Goal: Task Accomplishment & Management: Manage account settings

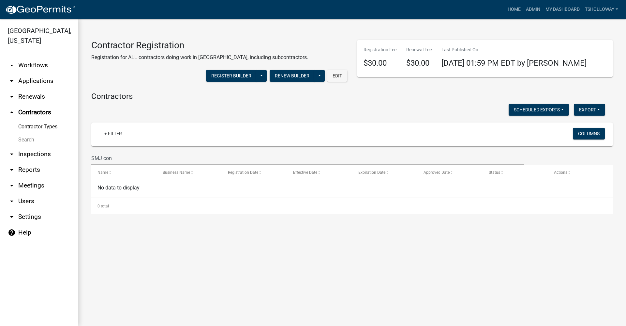
click at [42, 73] on link "arrow_drop_down Applications" at bounding box center [39, 81] width 78 height 16
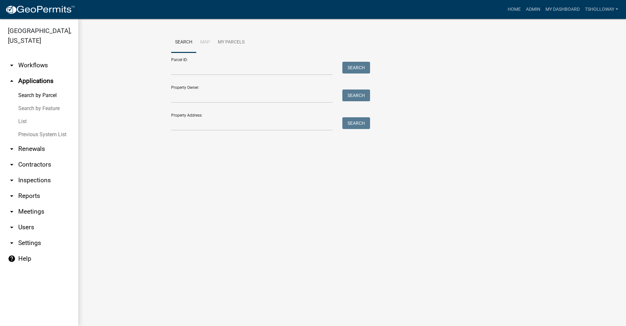
click at [22, 115] on link "List" at bounding box center [39, 121] width 78 height 13
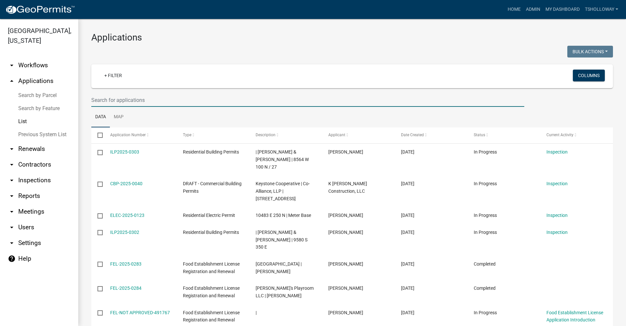
click at [104, 99] on input "text" at bounding box center [307, 99] width 433 height 13
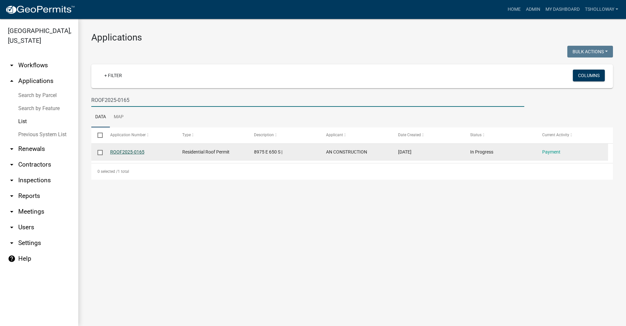
type input "ROOF2025-0165"
click at [126, 153] on link "ROOF2025-0165" at bounding box center [127, 151] width 34 height 5
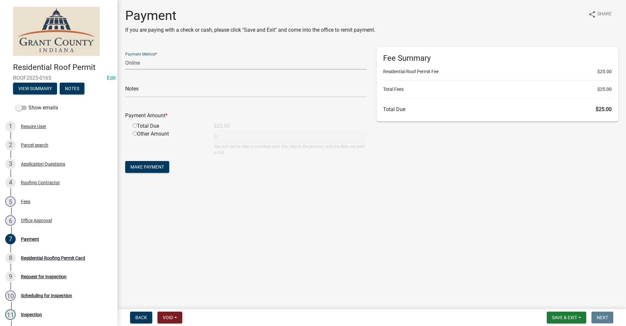
click at [130, 64] on select "Credit Card POS Check Cash Online" at bounding box center [246, 62] width 242 height 13
select select "2: 1"
click at [125, 56] on select "Credit Card POS Check Cash Online" at bounding box center [246, 62] width 242 height 13
click at [135, 126] on input "radio" at bounding box center [135, 125] width 4 height 4
radio input "true"
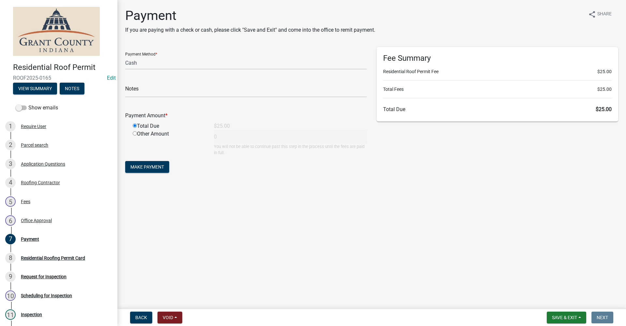
type input "25"
click at [152, 167] on span "Make Payment" at bounding box center [147, 166] width 34 height 5
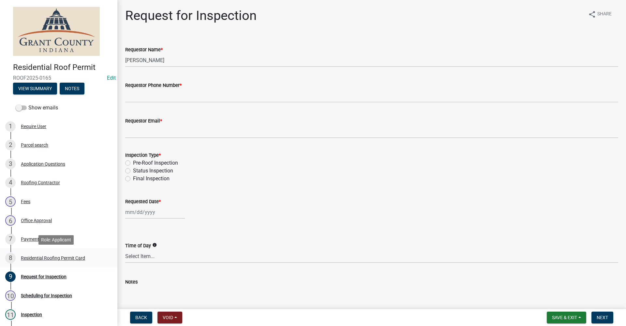
click at [41, 256] on div "Residential Roofing Permit Card" at bounding box center [53, 257] width 64 height 5
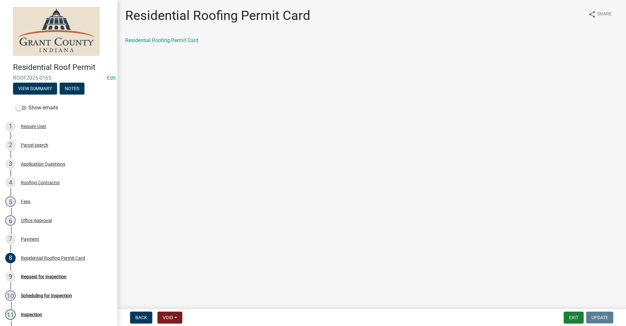
click at [153, 36] on div "Residential Roofing Permit Card share Share Residential Roofing Permit Card" at bounding box center [371, 32] width 503 height 48
click at [152, 40] on link "Residential Roofing Permit Card" at bounding box center [161, 40] width 73 height 6
click at [39, 277] on div "Request for Inspection" at bounding box center [44, 276] width 46 height 5
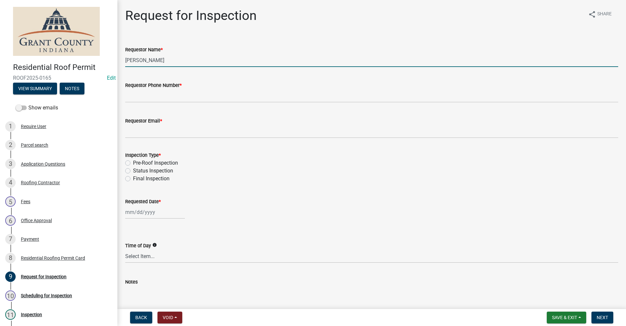
drag, startPoint x: 169, startPoint y: 61, endPoint x: 98, endPoint y: 59, distance: 71.1
click at [98, 59] on div "Residential Roof Permit ROOF2025-0165 Edit View Summary Notes Show emails 1 Req…" at bounding box center [313, 163] width 626 height 326
type input "[PERSON_NAME]"
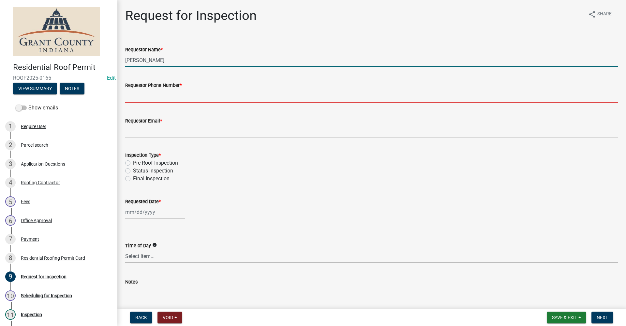
click at [138, 95] on input "Requestor Phone Number *" at bounding box center [371, 95] width 493 height 13
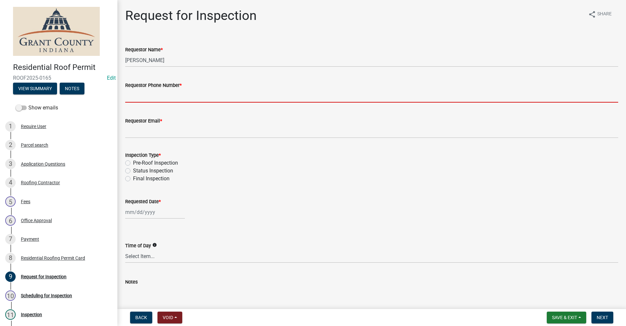
click at [129, 94] on input "Requestor Phone Number *" at bounding box center [371, 95] width 493 height 13
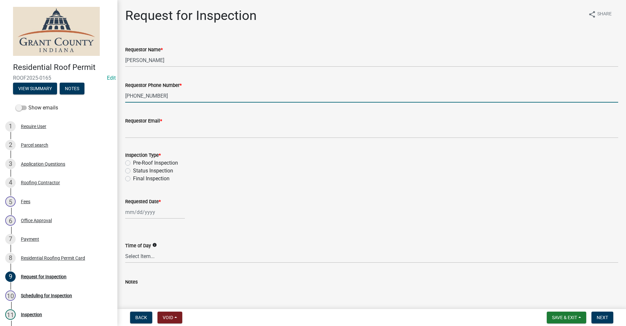
type input "[PHONE_NUMBER]"
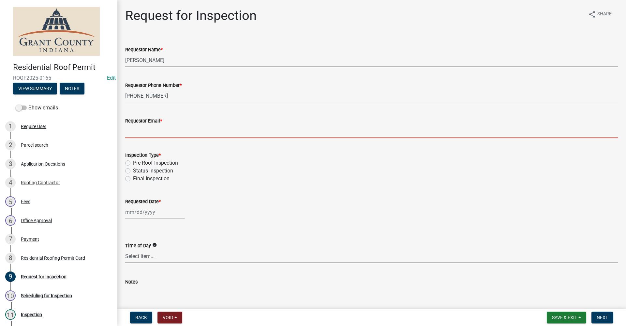
click at [154, 130] on input "Requestor Email *" at bounding box center [371, 131] width 493 height 13
type input "no@email"
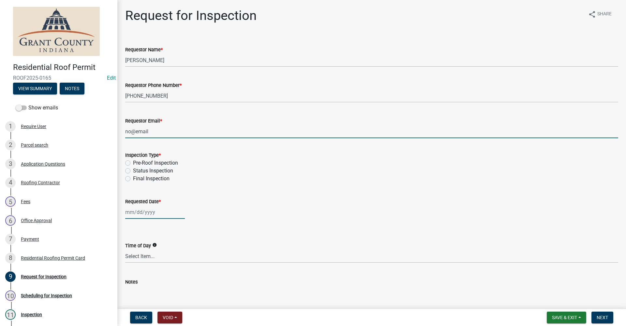
type input "[DATE]"
select select "10"
select select "2025"
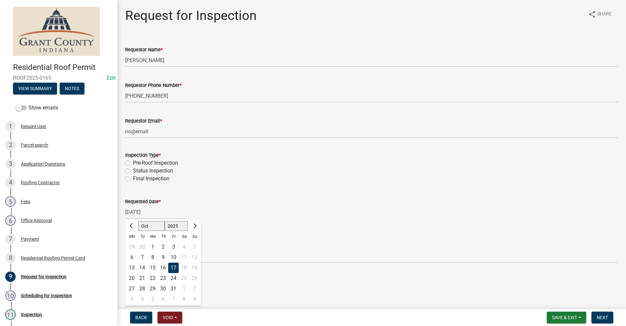
click at [133, 163] on label "Pre-Roof Inspection" at bounding box center [155, 163] width 45 height 8
click at [133, 163] on input "Pre-Roof Inspection" at bounding box center [135, 161] width 4 height 4
radio input "true"
click at [156, 214] on div "[DATE]" at bounding box center [155, 211] width 60 height 13
select select "10"
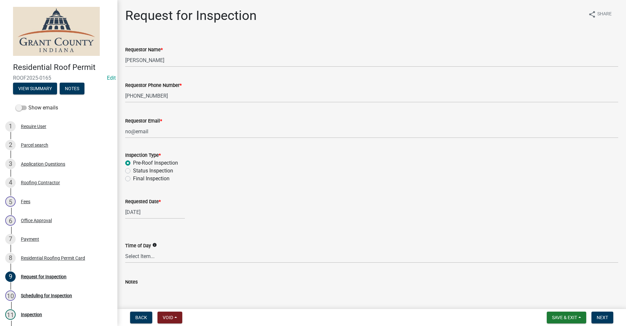
select select "2025"
click at [171, 269] on div "17" at bounding box center [173, 267] width 10 height 10
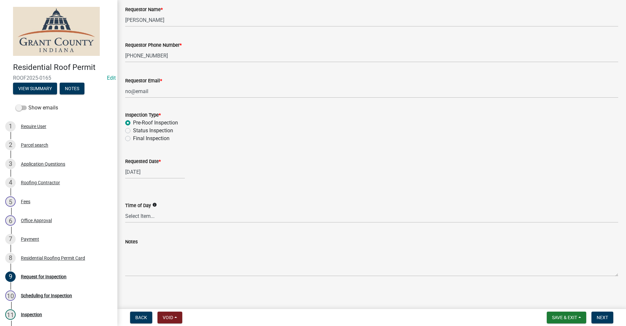
scroll to position [41, 0]
click at [602, 319] on span "Next" at bounding box center [602, 316] width 11 height 5
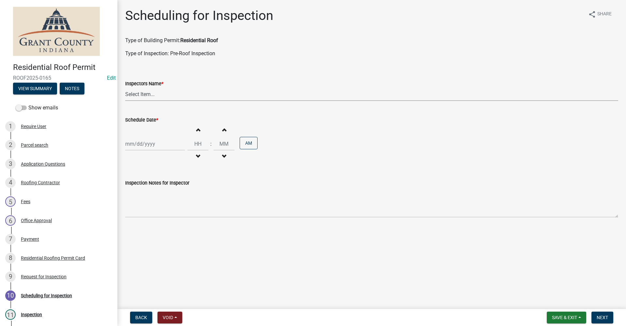
click at [138, 96] on select "Select Item... rberryhill ([PERSON_NAME]) [PERSON_NAME] ([PERSON_NAME]) [PERSON…" at bounding box center [371, 93] width 493 height 13
select select "d7f9a44a-d2ea-4d3c-83b3-1aa71c950bd5"
click at [125, 87] on select "Select Item... rberryhill ([PERSON_NAME]) [PERSON_NAME] ([PERSON_NAME]) [PERSON…" at bounding box center [371, 93] width 493 height 13
select select "10"
select select "2025"
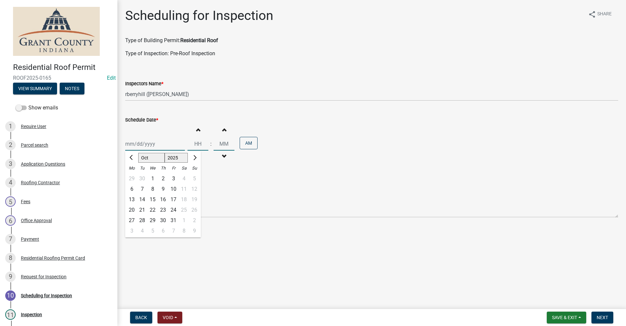
click at [143, 141] on div "[PERSON_NAME] Feb Mar Apr [PERSON_NAME][DATE] Oct Nov [DATE] 1526 1527 1528 152…" at bounding box center [155, 143] width 60 height 13
click at [171, 198] on div "17" at bounding box center [173, 199] width 10 height 10
type input "[DATE]"
click at [603, 317] on span "Next" at bounding box center [602, 316] width 11 height 5
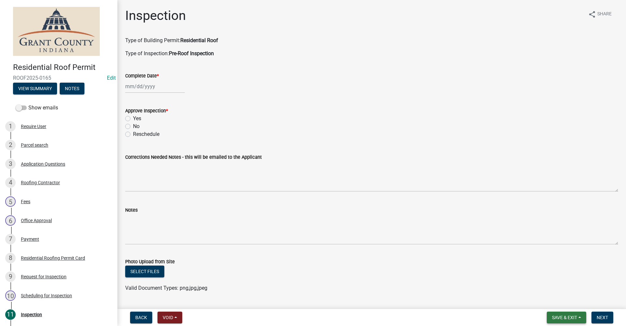
click at [560, 317] on span "Save & Exit" at bounding box center [564, 316] width 25 height 5
click at [552, 299] on button "Save & Exit" at bounding box center [560, 300] width 52 height 16
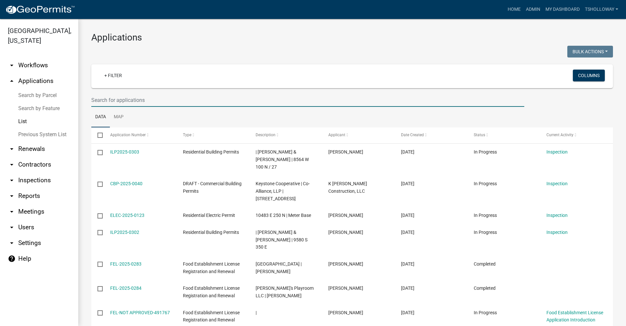
click at [110, 102] on input "text" at bounding box center [307, 99] width 433 height 13
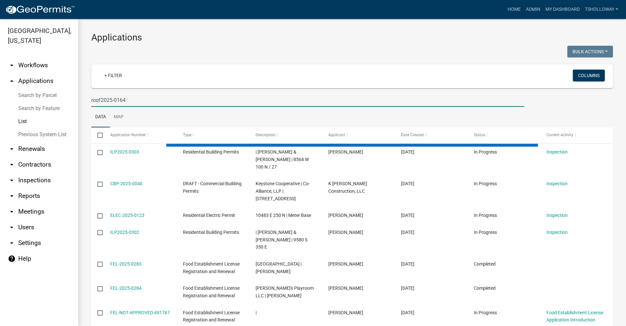
type input "roof2025-0164"
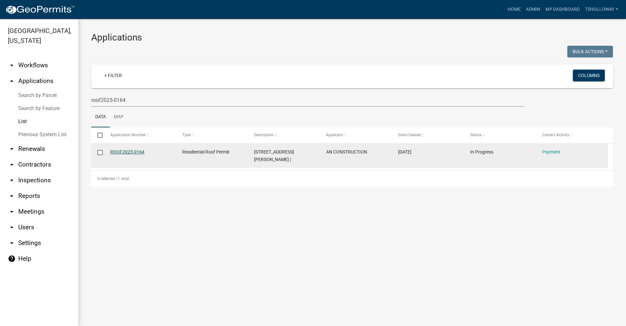
click at [115, 151] on link "ROOF2025-0164" at bounding box center [127, 151] width 34 height 5
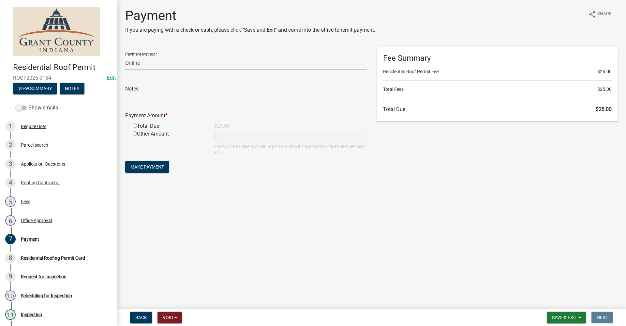
click at [143, 63] on select "Credit Card POS Check Cash Online" at bounding box center [246, 62] width 242 height 13
select select "2: 1"
click at [125, 56] on select "Credit Card POS Check Cash Online" at bounding box center [246, 62] width 242 height 13
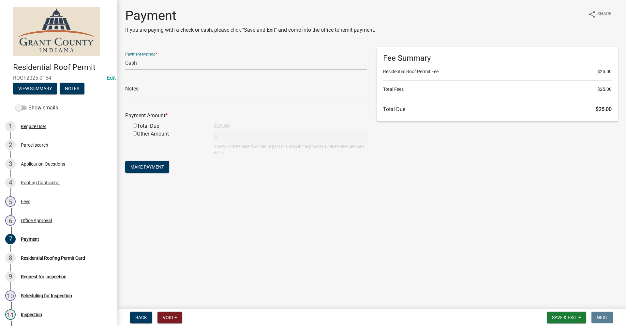
click at [139, 93] on input "text" at bounding box center [246, 90] width 242 height 13
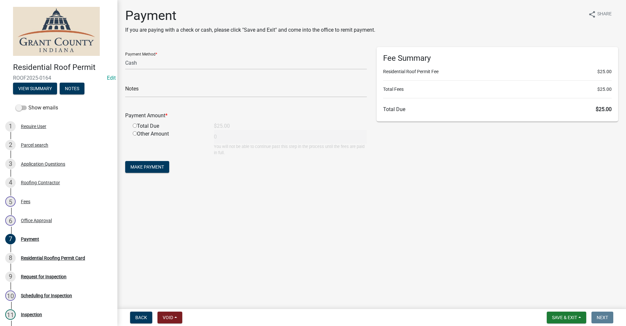
click at [128, 123] on div "Total Due" at bounding box center [168, 126] width 81 height 8
click at [134, 125] on input "radio" at bounding box center [135, 125] width 4 height 4
radio input "true"
type input "25"
click at [154, 166] on span "Make Payment" at bounding box center [147, 166] width 34 height 5
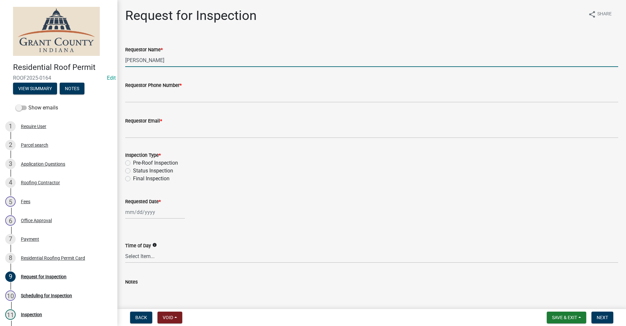
drag, startPoint x: 167, startPoint y: 59, endPoint x: 109, endPoint y: 63, distance: 57.9
click at [109, 63] on div "Residential Roof Permit ROOF2025-0164 Edit View Summary Notes Show emails 1 Req…" at bounding box center [313, 163] width 626 height 326
type input "[PERSON_NAME]"
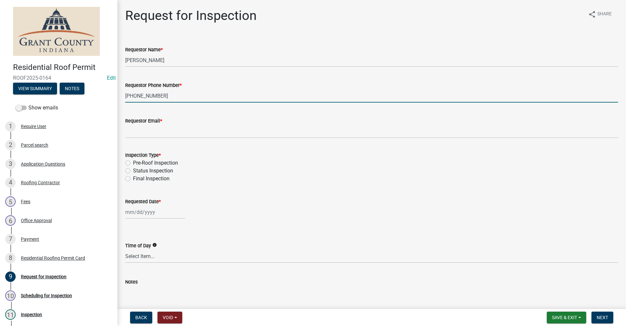
type input "[PHONE_NUMBER]"
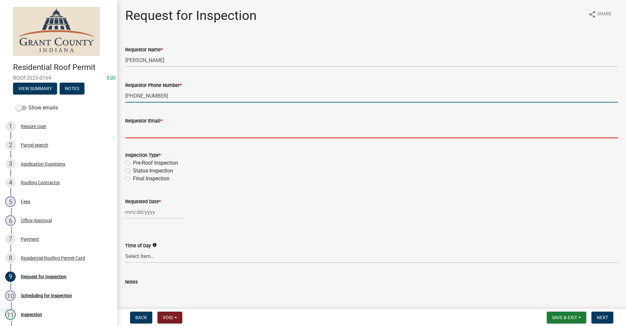
click at [146, 130] on input "Requestor Email *" at bounding box center [371, 131] width 493 height 13
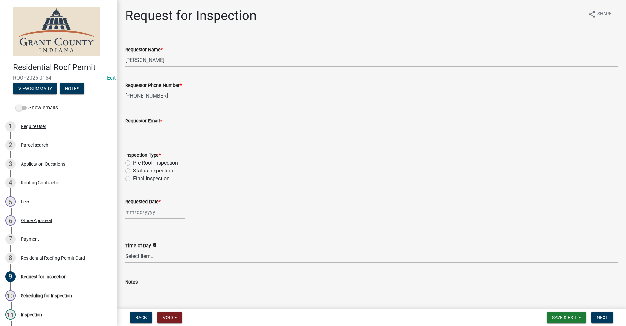
type input "no@email"
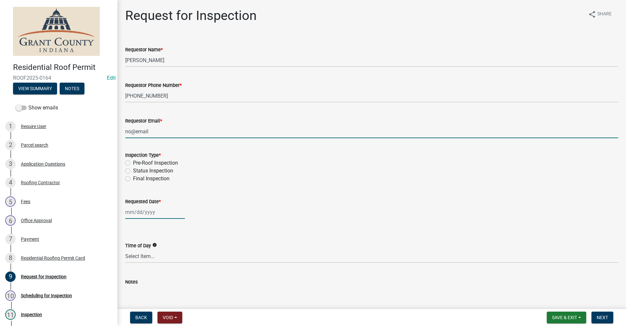
type input "[DATE]"
select select "10"
select select "2025"
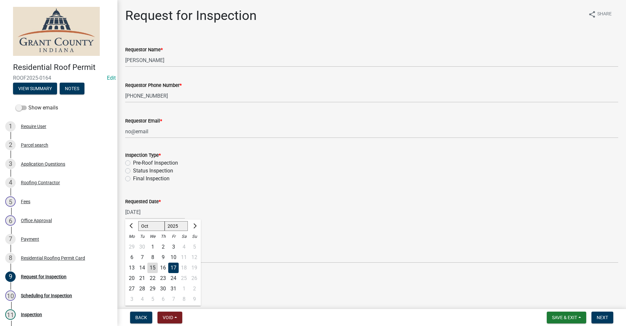
click at [133, 163] on label "Pre-Roof Inspection" at bounding box center [155, 163] width 45 height 8
click at [133, 163] on input "Pre-Roof Inspection" at bounding box center [135, 161] width 4 height 4
radio input "true"
click at [149, 216] on div "[DATE]" at bounding box center [155, 211] width 60 height 13
select select "10"
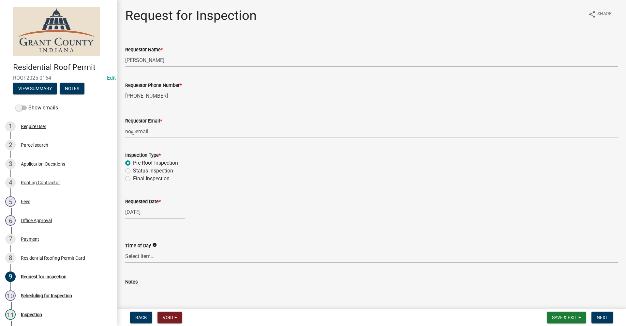
select select "2025"
click at [174, 266] on div "17" at bounding box center [173, 267] width 10 height 10
click at [601, 316] on span "Next" at bounding box center [602, 316] width 11 height 5
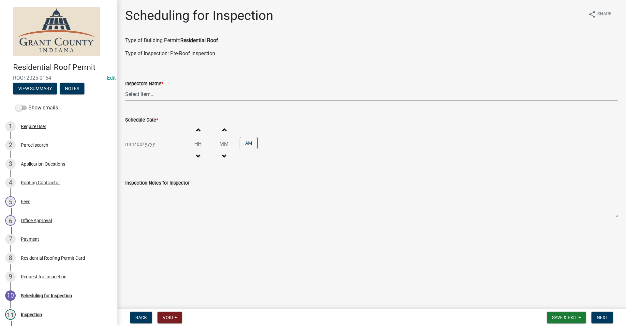
click at [134, 96] on select "Select Item... rberryhill ([PERSON_NAME]) [PERSON_NAME] ([PERSON_NAME]) [PERSON…" at bounding box center [371, 93] width 493 height 13
select select "d7f9a44a-d2ea-4d3c-83b3-1aa71c950bd5"
click at [125, 87] on select "Select Item... rberryhill ([PERSON_NAME]) [PERSON_NAME] ([PERSON_NAME]) [PERSON…" at bounding box center [371, 93] width 493 height 13
select select "10"
select select "2025"
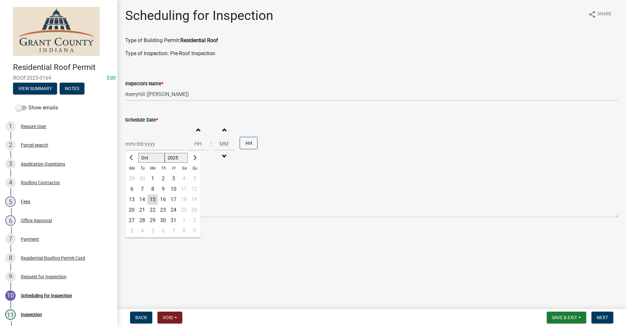
click at [141, 145] on div "[PERSON_NAME] Feb Mar Apr [PERSON_NAME][DATE] Oct Nov [DATE] 1526 1527 1528 152…" at bounding box center [155, 143] width 60 height 13
click at [173, 200] on div "17" at bounding box center [173, 199] width 10 height 10
type input "[DATE]"
click at [602, 318] on span "Next" at bounding box center [602, 316] width 11 height 5
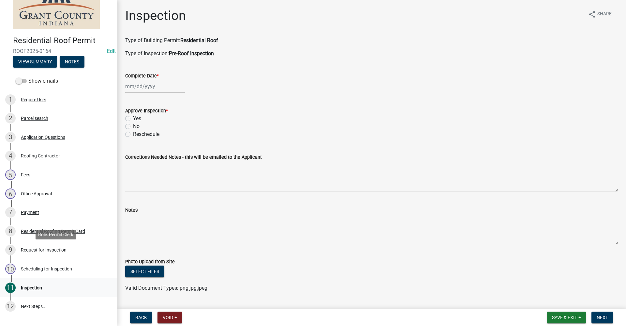
scroll to position [65, 0]
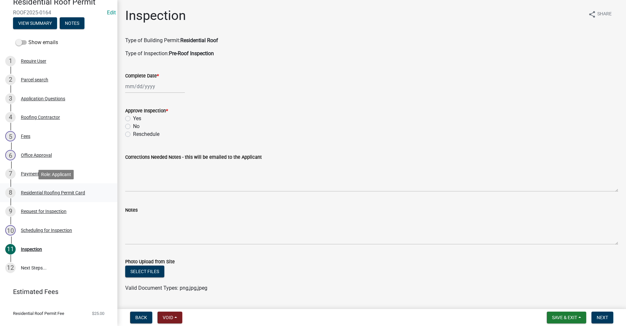
click at [48, 193] on div "Residential Roofing Permit Card" at bounding box center [53, 192] width 64 height 5
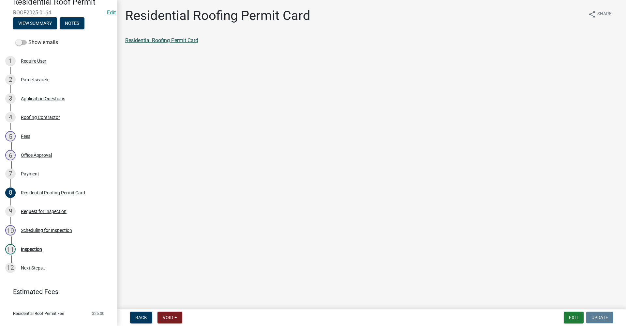
click at [165, 39] on link "Residential Roofing Permit Card" at bounding box center [161, 40] width 73 height 6
click at [39, 248] on div "Inspection" at bounding box center [31, 249] width 21 height 5
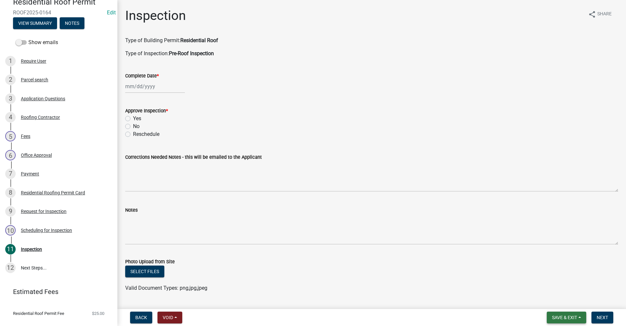
click at [564, 317] on span "Save & Exit" at bounding box center [564, 316] width 25 height 5
click at [551, 300] on button "Save & Exit" at bounding box center [560, 300] width 52 height 16
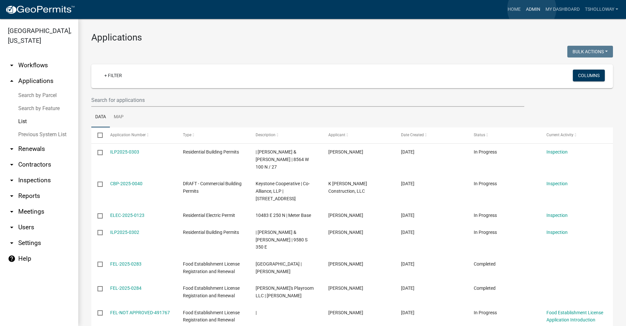
click at [532, 9] on link "Admin" at bounding box center [534, 9] width 20 height 12
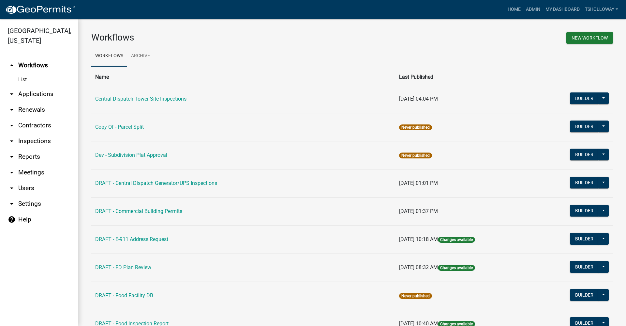
click at [32, 86] on link "arrow_drop_down Applications" at bounding box center [39, 94] width 78 height 16
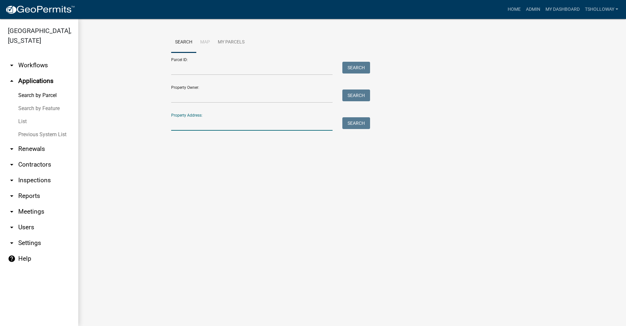
click at [178, 126] on input "Property Address:" at bounding box center [251, 123] width 161 height 13
type input "[STREET_ADDRESS]"
click at [358, 124] on button "Search" at bounding box center [357, 123] width 28 height 12
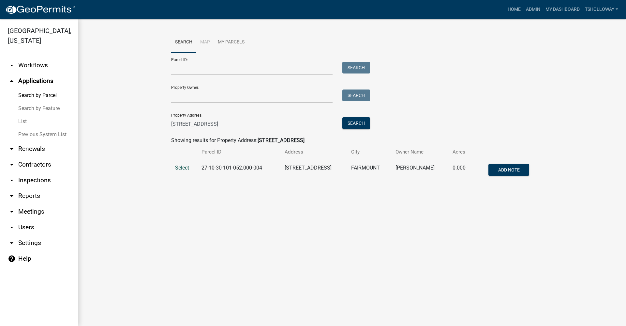
click at [181, 166] on span "Select" at bounding box center [182, 167] width 14 height 6
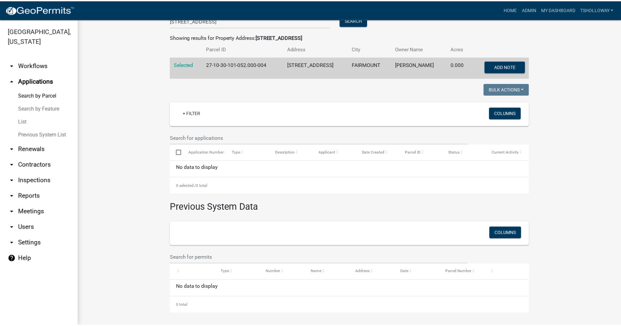
scroll to position [103, 0]
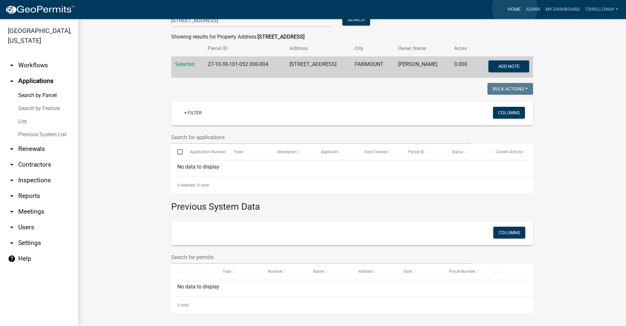
click at [515, 8] on link "Home" at bounding box center [514, 9] width 18 height 12
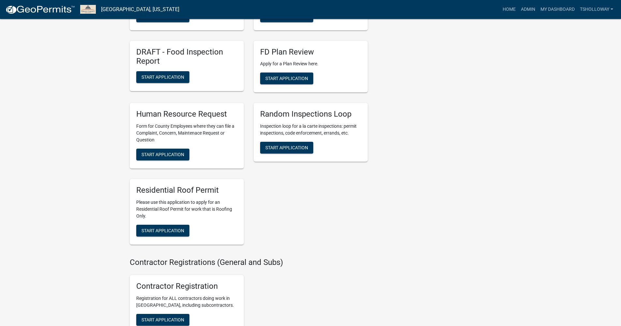
scroll to position [1077, 0]
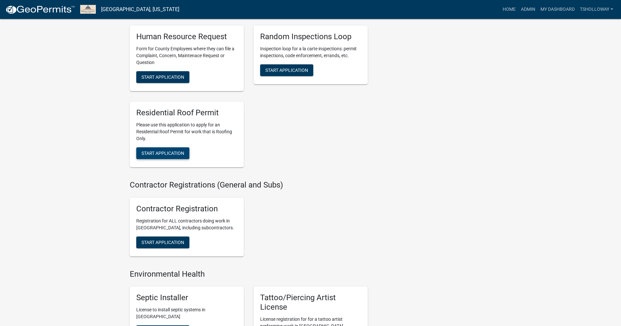
click at [161, 156] on span "Start Application" at bounding box center [163, 152] width 43 height 5
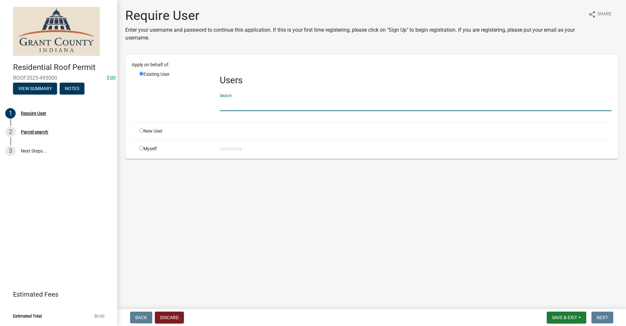
click at [223, 105] on input "text" at bounding box center [416, 104] width 392 height 13
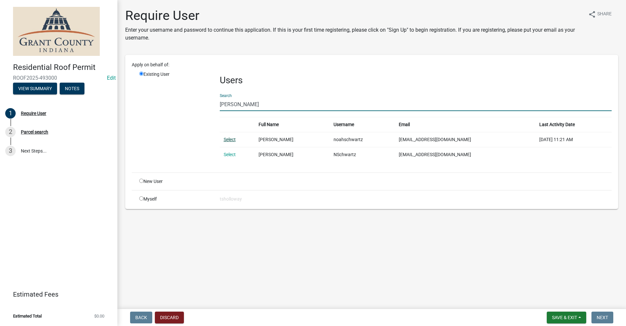
type input "[PERSON_NAME]"
click at [228, 139] on link "Select" at bounding box center [230, 139] width 12 height 5
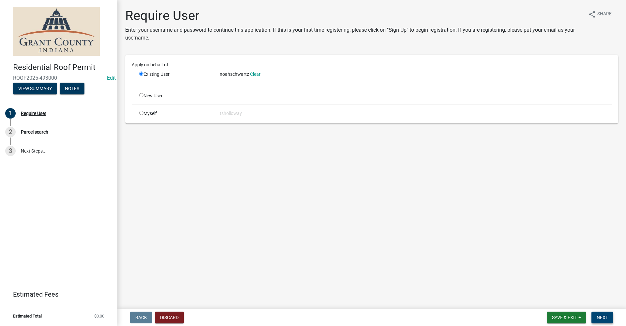
click at [601, 320] on button "Next" at bounding box center [603, 317] width 22 height 12
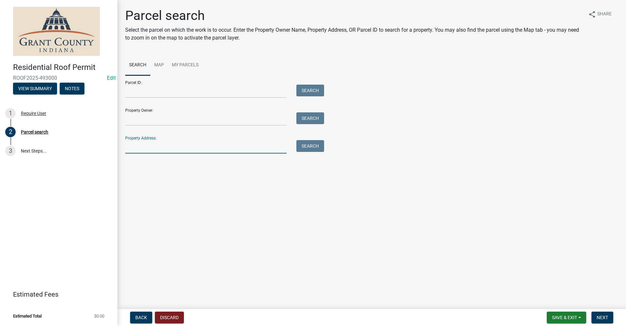
click at [138, 144] on input "Property Address:" at bounding box center [205, 146] width 161 height 13
type input "[STREET_ADDRESS]"
click at [317, 149] on button "Search" at bounding box center [311, 146] width 28 height 12
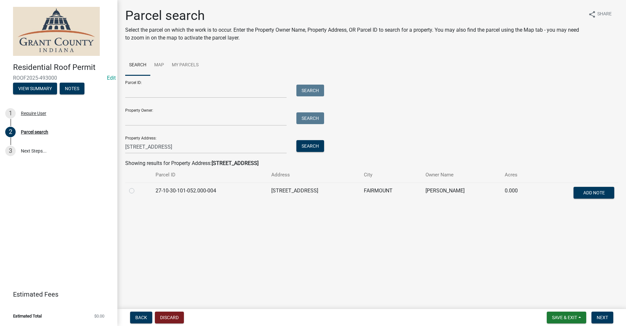
click at [137, 187] on label at bounding box center [137, 187] width 0 height 0
click at [137, 191] on input "radio" at bounding box center [139, 189] width 4 height 4
radio input "true"
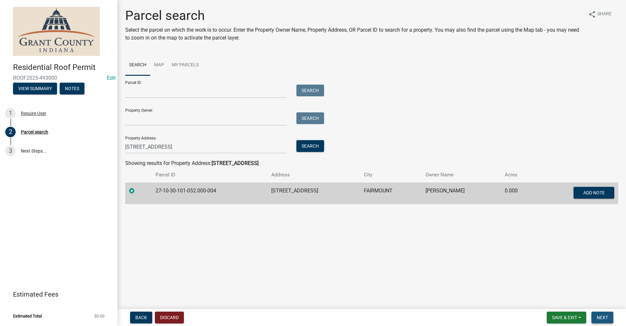
click at [610, 315] on button "Next" at bounding box center [603, 317] width 22 height 12
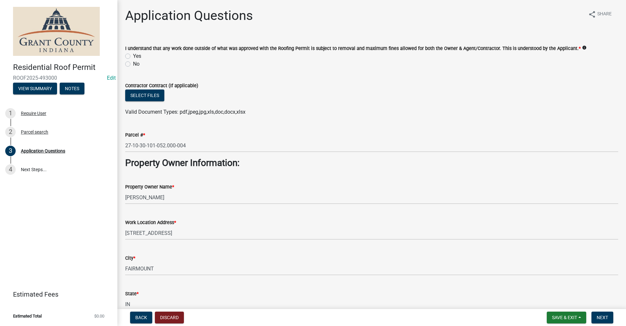
click at [133, 55] on label "Yes" at bounding box center [137, 56] width 8 height 8
click at [133, 55] on input "Yes" at bounding box center [135, 54] width 4 height 4
radio input "true"
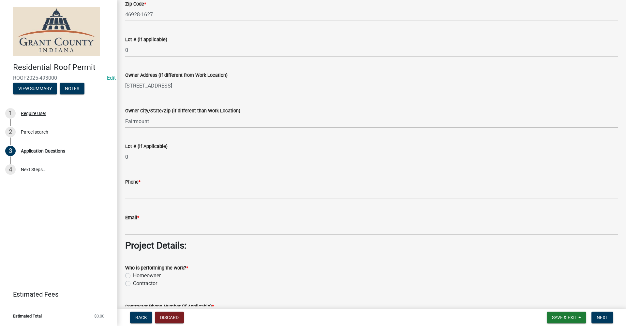
scroll to position [326, 0]
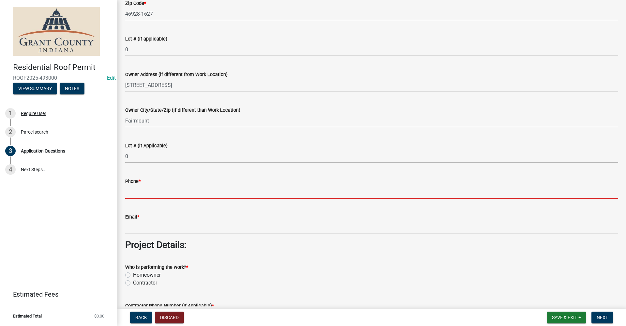
drag, startPoint x: 132, startPoint y: 191, endPoint x: 136, endPoint y: 191, distance: 3.3
click at [133, 191] on input "Phone *" at bounding box center [371, 191] width 493 height 13
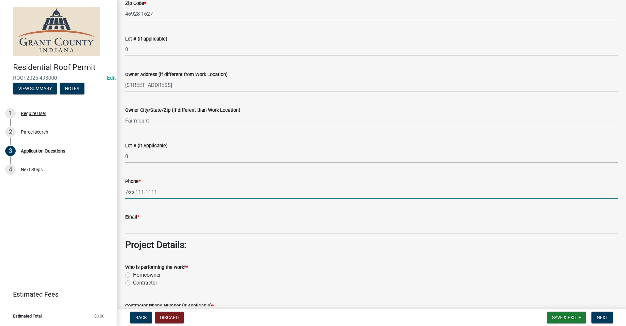
type input "765-111-1111"
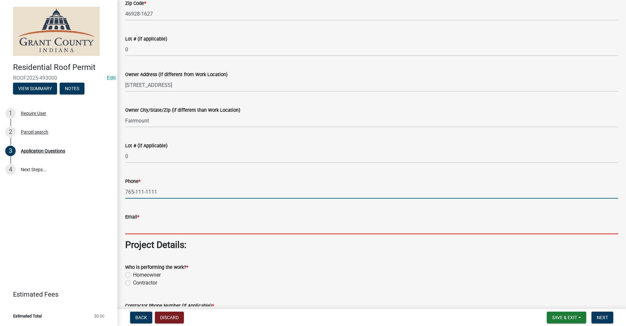
click at [144, 227] on input "Email *" at bounding box center [371, 227] width 493 height 13
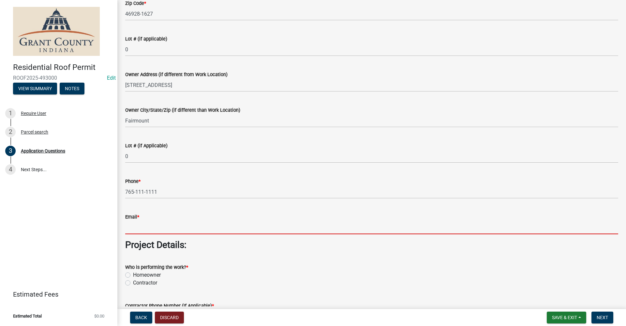
type input "no@email"
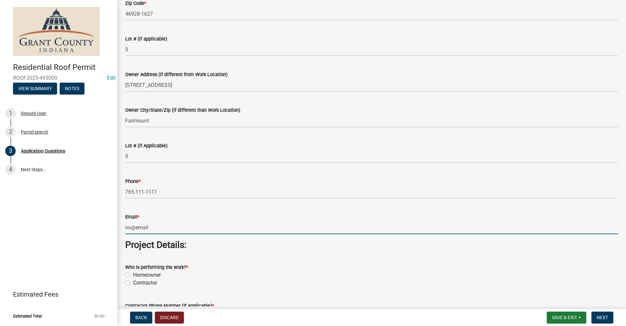
scroll to position [391, 0]
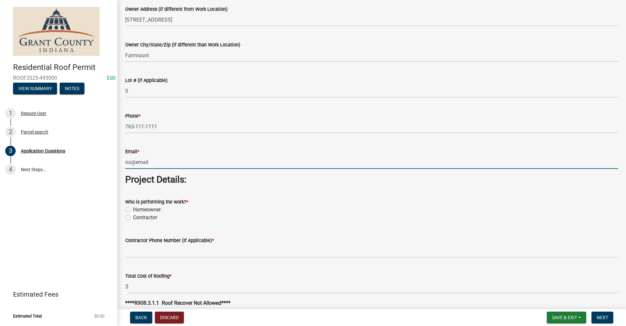
click at [133, 218] on label "Contractor" at bounding box center [145, 217] width 24 height 8
click at [133, 218] on input "Contractor" at bounding box center [135, 215] width 4 height 4
radio input "true"
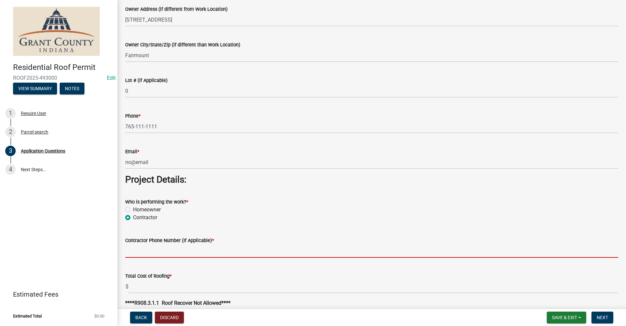
click at [145, 254] on input "Contractor Phone Number (If Applicable) *" at bounding box center [371, 250] width 493 height 13
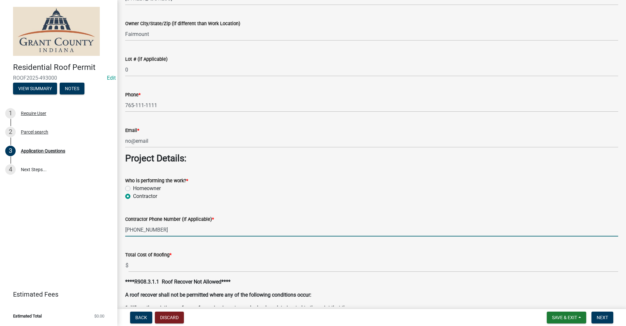
scroll to position [424, 0]
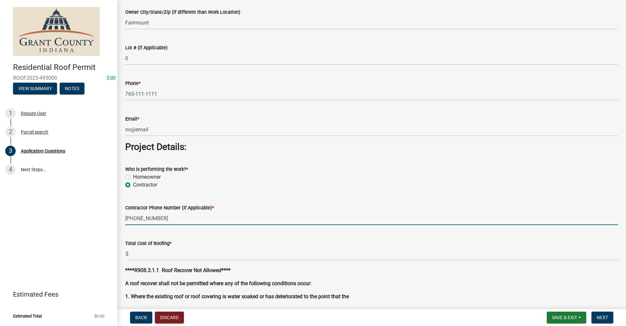
type input "[PHONE_NUMBER]"
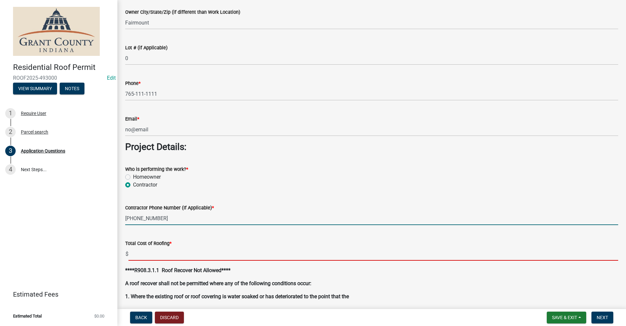
click at [137, 254] on input "text" at bounding box center [374, 253] width 490 height 13
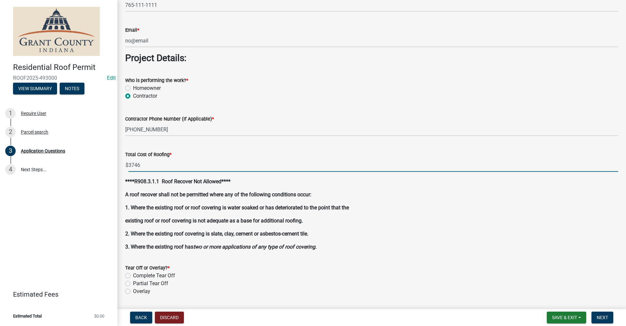
scroll to position [620, 0]
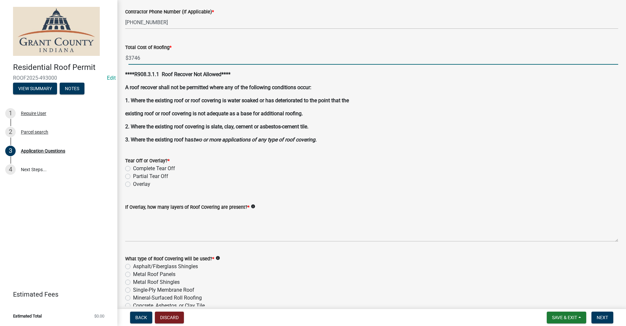
type input "3746.00"
click at [133, 184] on label "Overlay" at bounding box center [141, 184] width 17 height 8
click at [133, 184] on input "Overlay" at bounding box center [135, 182] width 4 height 4
radio input "true"
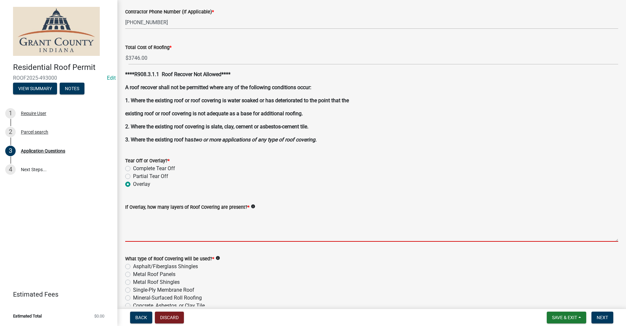
click at [143, 235] on textarea "If Overlay, how many layers of Roof Covering are present? *" at bounding box center [371, 226] width 493 height 31
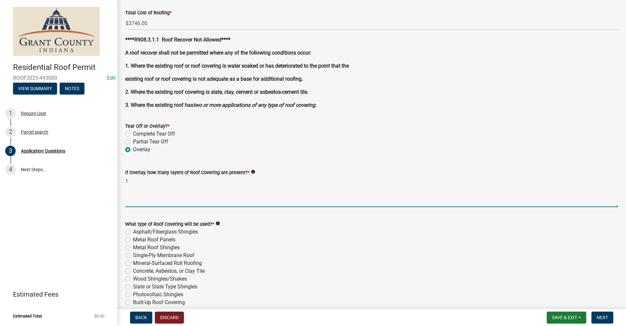
scroll to position [718, 0]
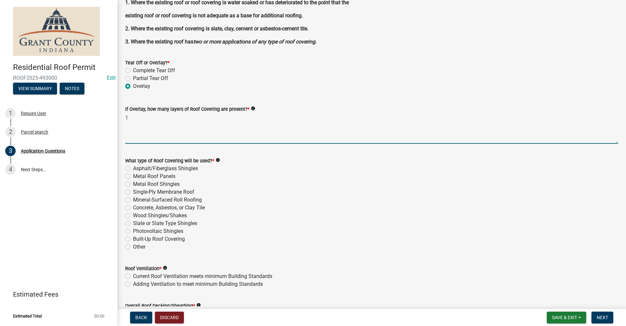
type textarea "1"
click at [133, 177] on label "Metal Roof Panels" at bounding box center [154, 176] width 42 height 8
click at [133, 176] on input "Metal Roof Panels" at bounding box center [135, 174] width 4 height 4
radio input "true"
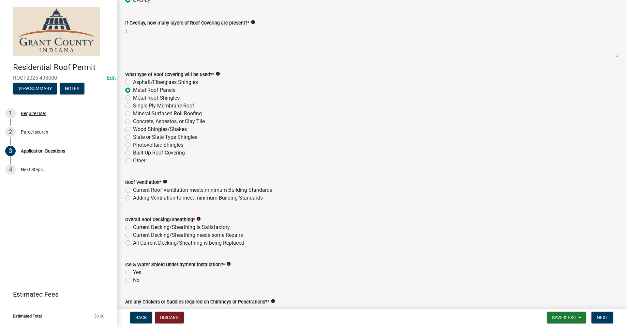
scroll to position [816, 0]
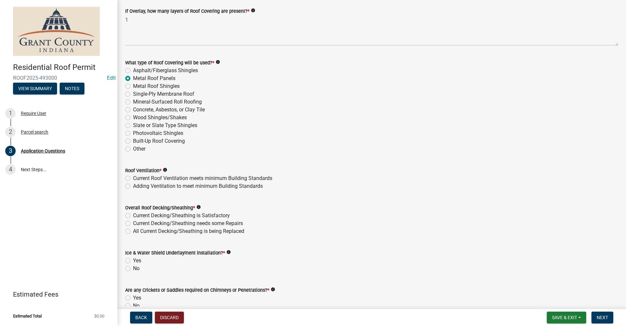
click at [133, 180] on label "Current Roof Ventilation meets minimum Building Standards" at bounding box center [202, 178] width 139 height 8
click at [133, 178] on input "Current Roof Ventilation meets minimum Building Standards" at bounding box center [135, 176] width 4 height 4
radio input "true"
click at [133, 214] on label "Current Decking/Sheathing is Satisfactory" at bounding box center [181, 215] width 97 height 8
click at [133, 214] on input "Current Decking/Sheathing is Satisfactory" at bounding box center [135, 213] width 4 height 4
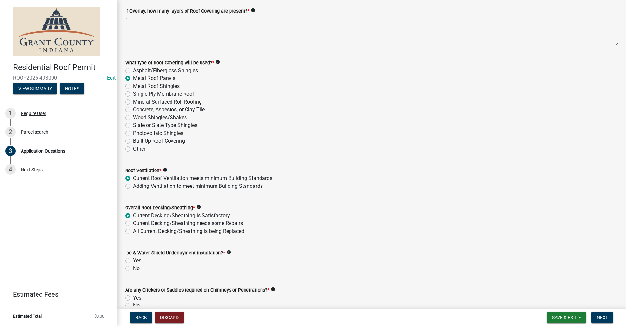
radio input "true"
click at [133, 262] on label "Yes" at bounding box center [137, 260] width 8 height 8
click at [133, 261] on input "Yes" at bounding box center [135, 258] width 4 height 4
radio input "true"
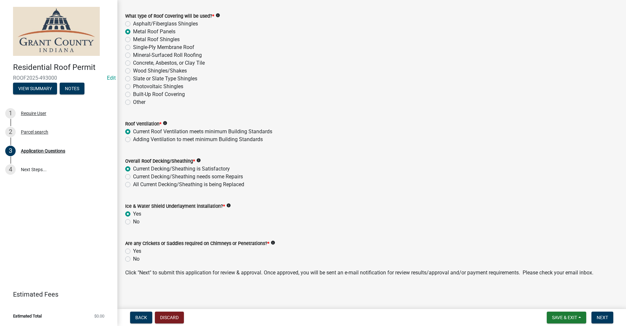
scroll to position [863, 0]
click at [133, 257] on label "No" at bounding box center [136, 258] width 7 height 8
click at [133, 257] on input "No" at bounding box center [135, 256] width 4 height 4
radio input "true"
click at [608, 318] on span "Next" at bounding box center [602, 316] width 11 height 5
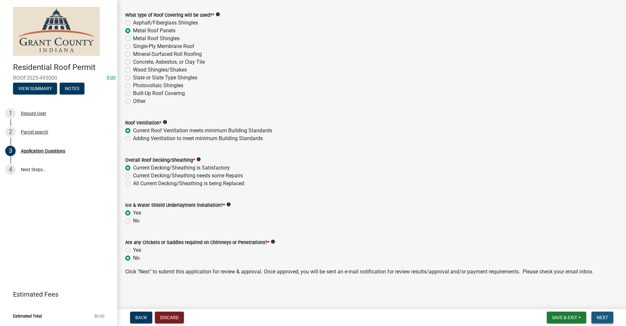
scroll to position [0, 0]
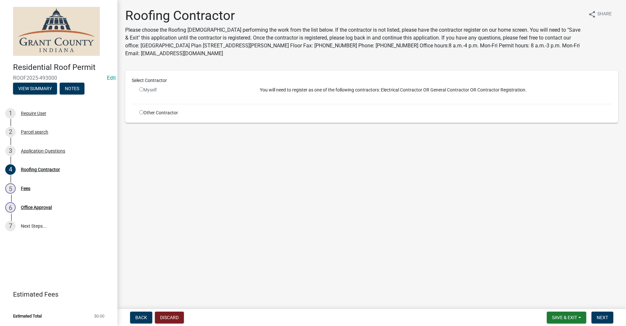
click at [141, 89] on input "radio" at bounding box center [141, 89] width 4 height 4
click at [141, 90] on input "radio" at bounding box center [141, 89] width 4 height 4
radio input "false"
click at [162, 115] on div "Other Contractor" at bounding box center [194, 112] width 121 height 7
click at [142, 112] on input "radio" at bounding box center [141, 112] width 4 height 4
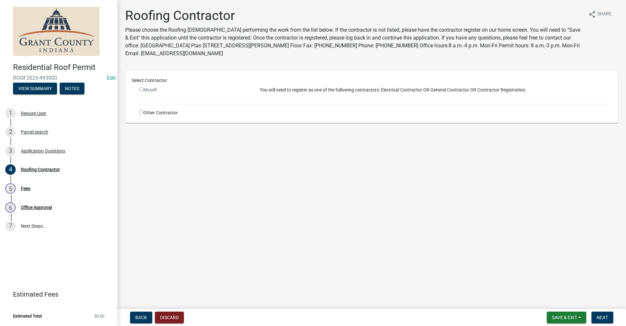
radio input "true"
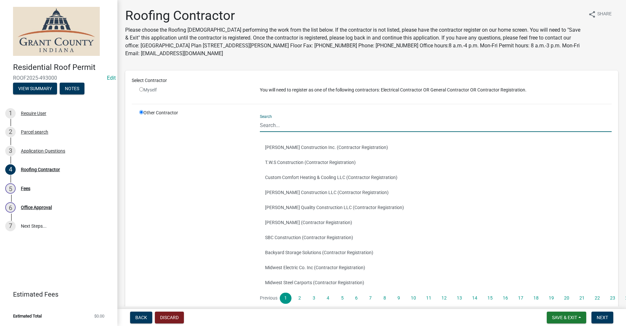
click at [268, 124] on input "Search" at bounding box center [436, 124] width 352 height 13
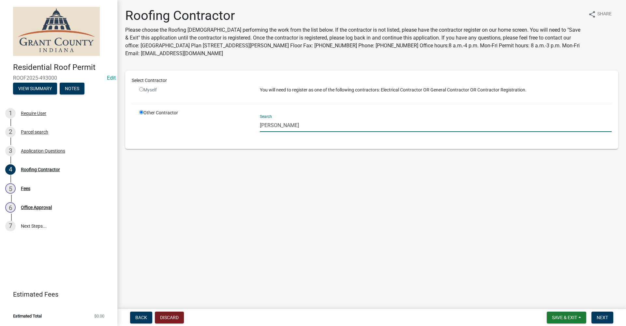
drag, startPoint x: 288, startPoint y: 125, endPoint x: 248, endPoint y: 126, distance: 40.1
click at [246, 124] on div "Other Contractor Search [PERSON_NAME]" at bounding box center [375, 125] width 482 height 33
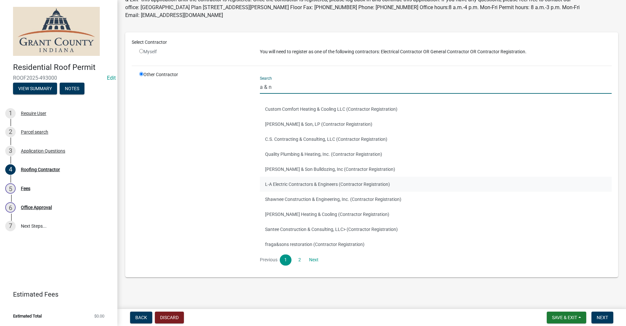
scroll to position [40, 0]
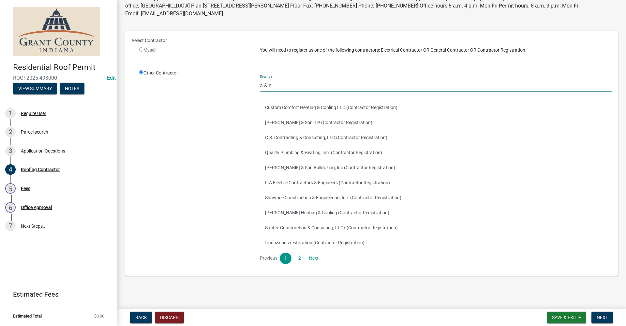
drag, startPoint x: 272, startPoint y: 84, endPoint x: 190, endPoint y: 92, distance: 82.2
click at [190, 92] on div "Other Contractor Search a & n Custom Comfort Heating & Cooling LLC (Contractor …" at bounding box center [375, 168] width 482 height 199
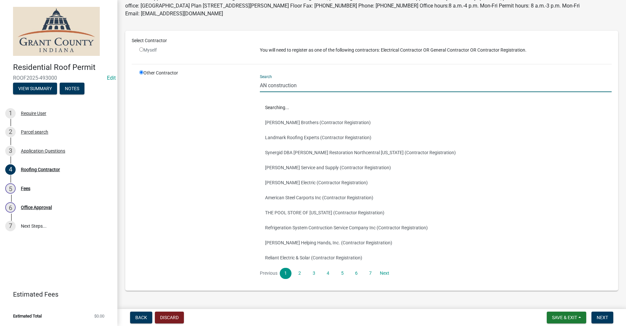
scroll to position [23, 0]
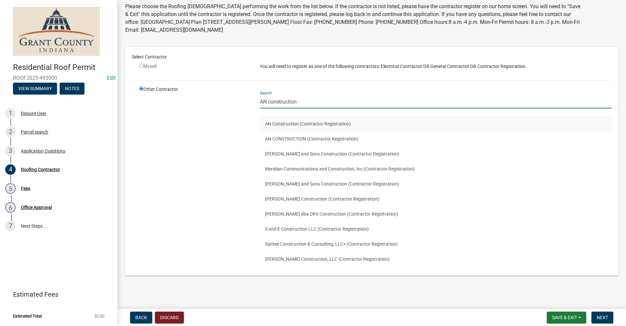
type input "AN construction"
click at [301, 122] on button "AN Construction (Contractor Registration)" at bounding box center [436, 123] width 352 height 15
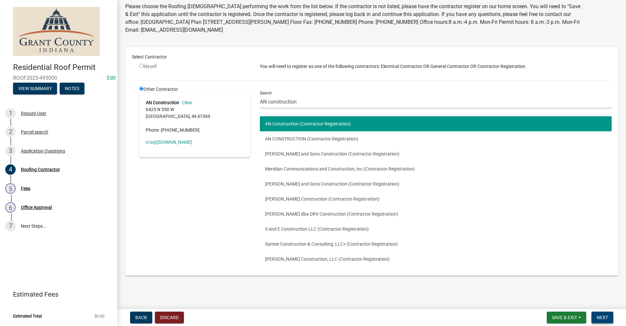
click at [602, 318] on span "Next" at bounding box center [602, 316] width 11 height 5
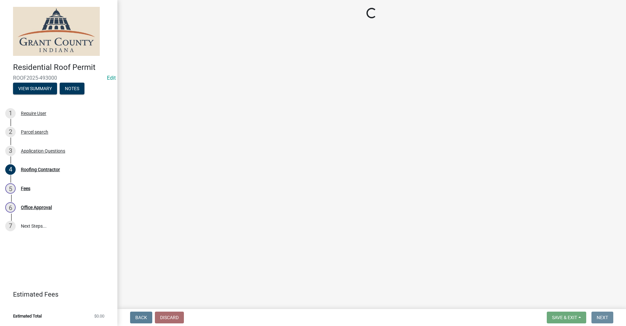
scroll to position [0, 0]
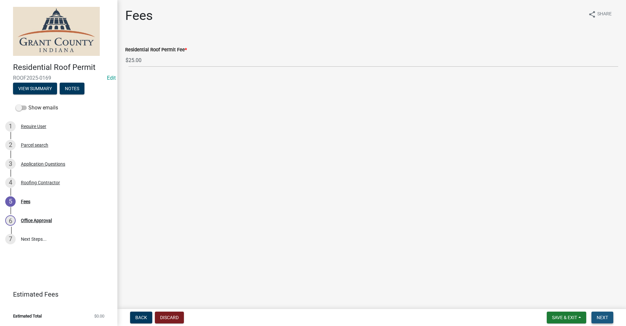
click at [604, 317] on span "Next" at bounding box center [602, 316] width 11 height 5
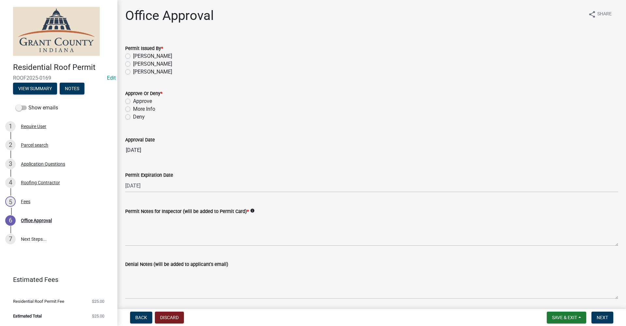
click at [133, 55] on label "[PERSON_NAME]" at bounding box center [152, 56] width 39 height 8
click at [133, 55] on input "[PERSON_NAME]" at bounding box center [135, 54] width 4 height 4
radio input "true"
click at [133, 99] on label "Approve" at bounding box center [142, 101] width 19 height 8
click at [133, 99] on input "Approve" at bounding box center [135, 99] width 4 height 4
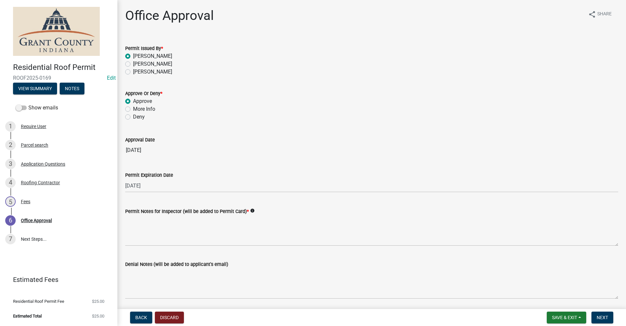
radio input "true"
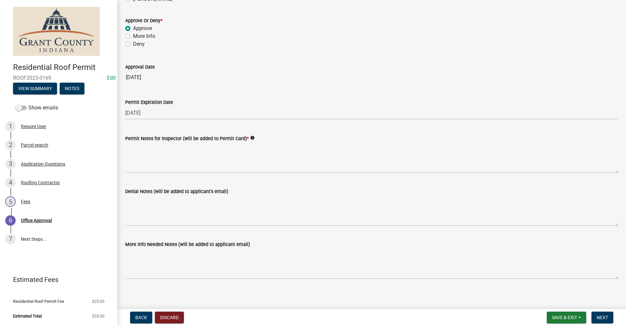
scroll to position [76, 0]
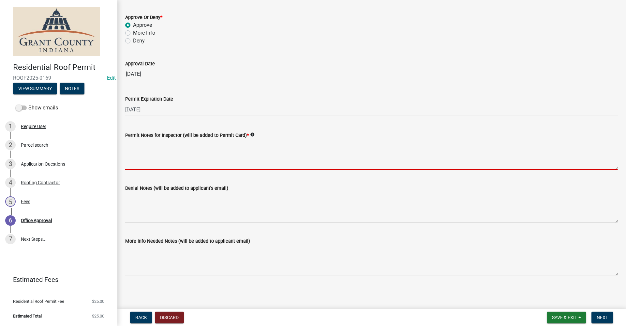
click at [147, 159] on textarea "Permit Notes for Inspector (will be added to Permit Card) *" at bounding box center [371, 154] width 493 height 31
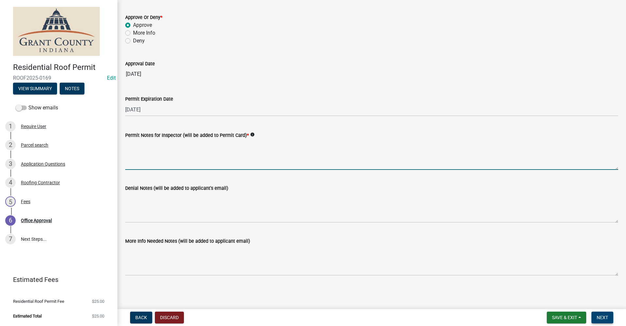
click at [607, 317] on span "Next" at bounding box center [602, 316] width 11 height 5
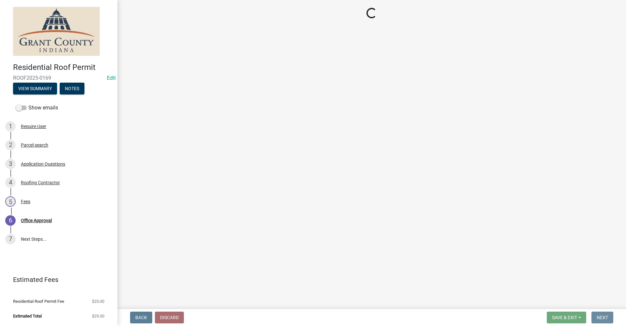
scroll to position [0, 0]
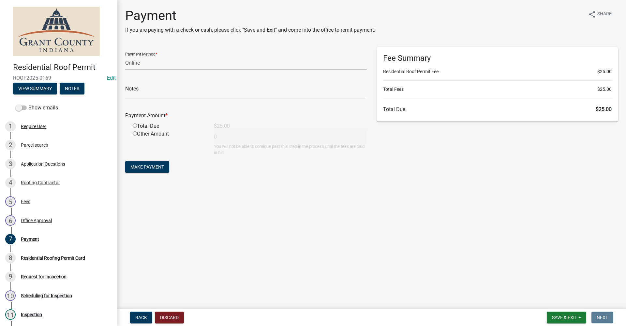
click at [134, 63] on select "Credit Card POS Check Cash Online" at bounding box center [246, 62] width 242 height 13
select select "2: 1"
click at [125, 56] on select "Credit Card POS Check Cash Online" at bounding box center [246, 62] width 242 height 13
click at [134, 125] on input "radio" at bounding box center [135, 125] width 4 height 4
radio input "true"
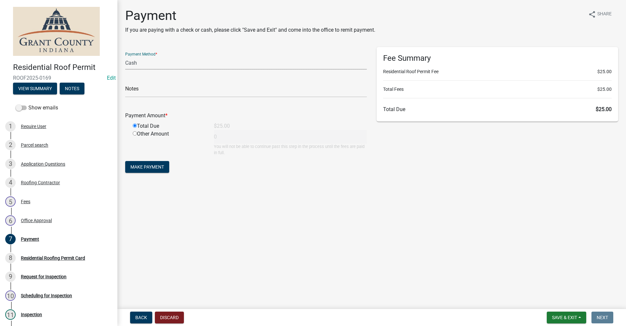
type input "25"
click at [147, 170] on button "Make Payment" at bounding box center [147, 167] width 44 height 12
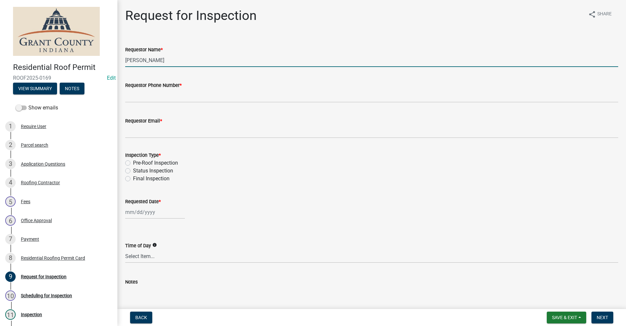
click at [158, 64] on input "[PERSON_NAME]" at bounding box center [371, 59] width 493 height 13
drag, startPoint x: 175, startPoint y: 60, endPoint x: 61, endPoint y: 61, distance: 113.2
click at [62, 61] on div "Residential Roof Permit ROOF2025-0169 Edit View Summary Notes Show emails 1 Req…" at bounding box center [313, 163] width 626 height 326
type input "[PERSON_NAME]"
type input "[PHONE_NUMBER]"
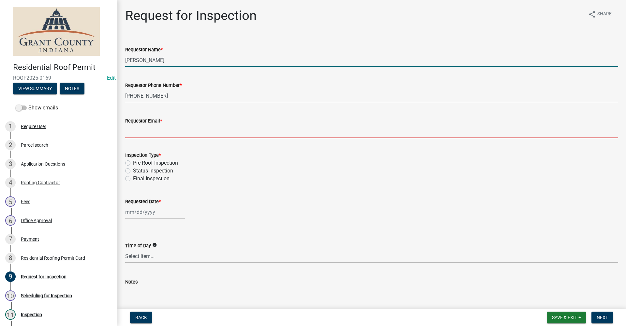
type input "no@email"
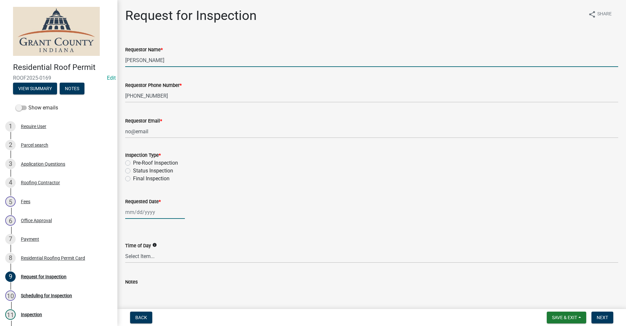
type input "[DATE]"
select select "10"
select select "2025"
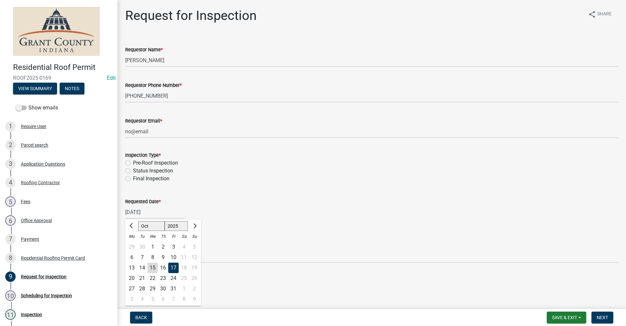
click at [179, 268] on div "13 14 15 16 17 18 19" at bounding box center [163, 267] width 76 height 10
click at [175, 268] on div "17" at bounding box center [173, 267] width 10 height 10
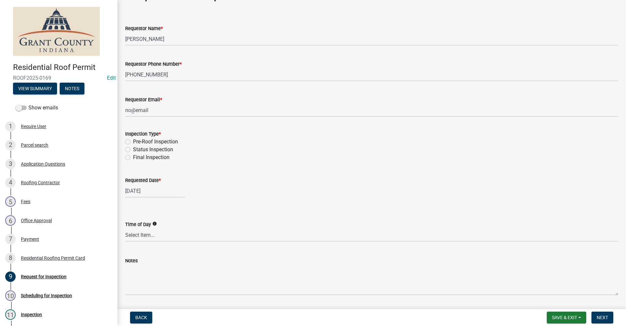
scroll to position [33, 0]
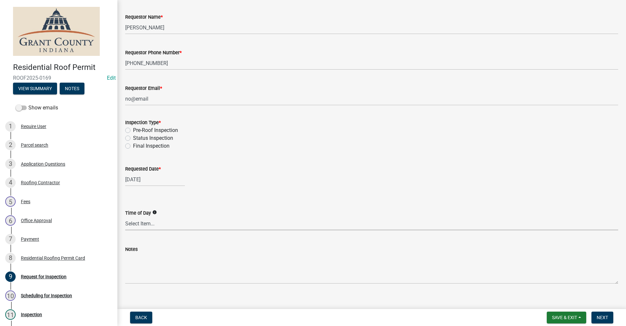
click at [153, 222] on select "Select Item... AM PM Anytime" at bounding box center [371, 223] width 493 height 13
click at [125, 217] on select "Select Item... AM PM Anytime" at bounding box center [371, 223] width 493 height 13
select select "2076309e-35fa-447a-a87e-2d59a2fccc53"
click at [606, 316] on span "Next" at bounding box center [602, 316] width 11 height 5
click at [133, 130] on label "Pre-Roof Inspection" at bounding box center [155, 130] width 45 height 8
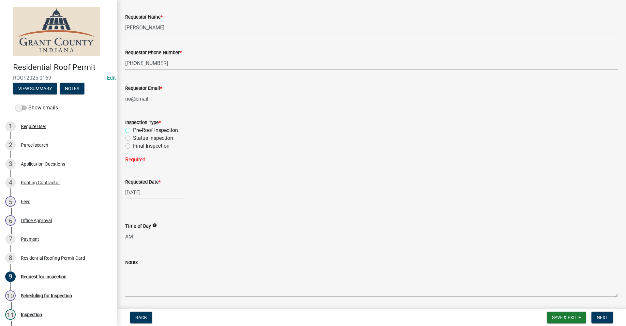
click at [133, 130] on input "Pre-Roof Inspection" at bounding box center [135, 128] width 4 height 4
radio input "true"
click at [605, 317] on span "Next" at bounding box center [602, 316] width 11 height 5
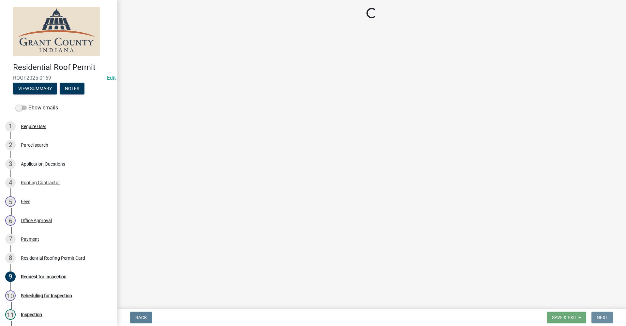
scroll to position [0, 0]
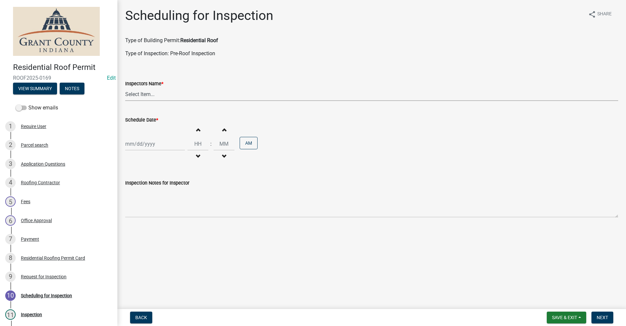
click at [135, 96] on select "Select Item... rberryhill ([PERSON_NAME]) [PERSON_NAME] ([PERSON_NAME]) [PERSON…" at bounding box center [371, 93] width 493 height 13
select select "d7f9a44a-d2ea-4d3c-83b3-1aa71c950bd5"
click at [125, 87] on select "Select Item... rberryhill ([PERSON_NAME]) [PERSON_NAME] ([PERSON_NAME]) [PERSON…" at bounding box center [371, 93] width 493 height 13
click at [135, 146] on div at bounding box center [155, 143] width 60 height 13
select select "10"
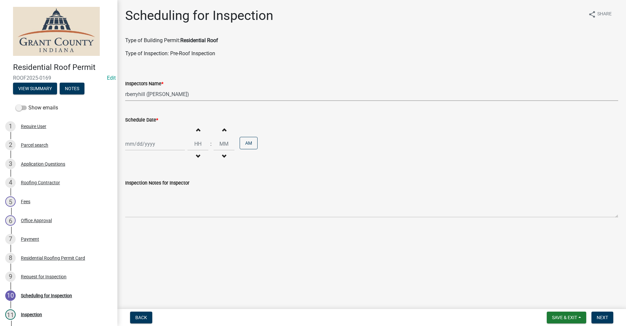
select select "2025"
click at [174, 198] on div "17" at bounding box center [173, 199] width 10 height 10
type input "[DATE]"
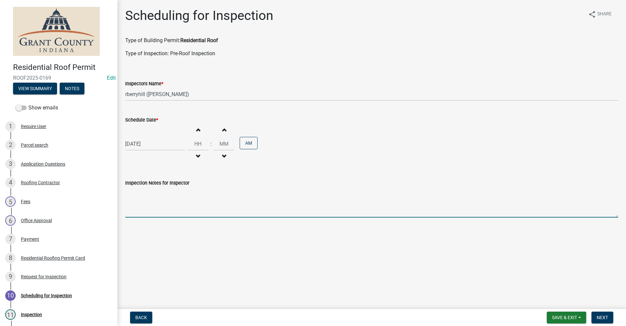
click at [135, 210] on textarea "Inspection Notes for Inspector" at bounding box center [371, 202] width 493 height 31
type textarea "First thing in the morning."
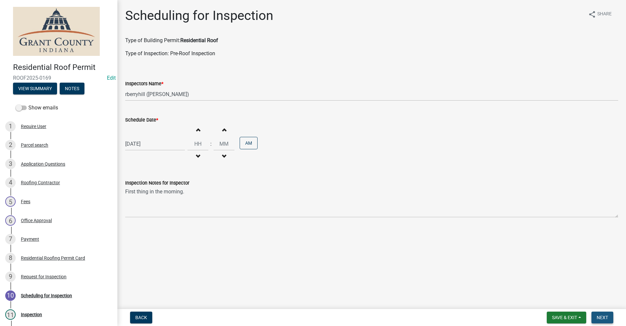
click at [605, 315] on span "Next" at bounding box center [602, 316] width 11 height 5
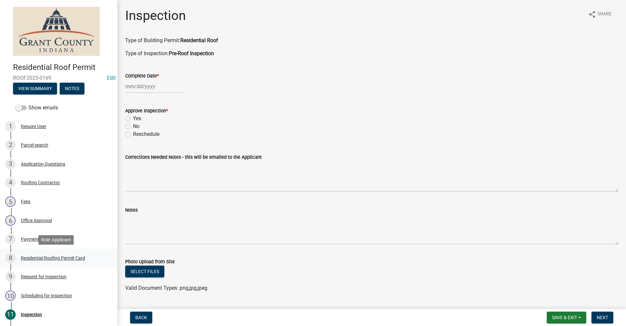
click at [42, 256] on div "Residential Roofing Permit Card" at bounding box center [53, 257] width 64 height 5
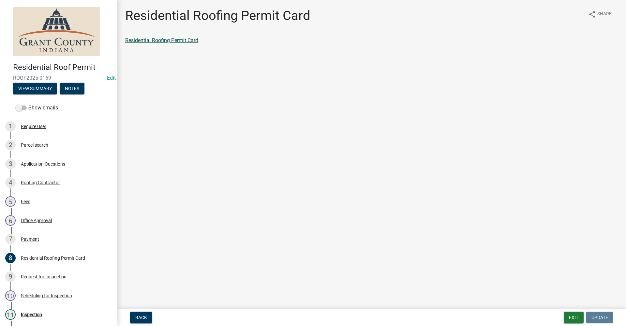
click at [151, 42] on link "Residential Roofing Permit Card" at bounding box center [161, 40] width 73 height 6
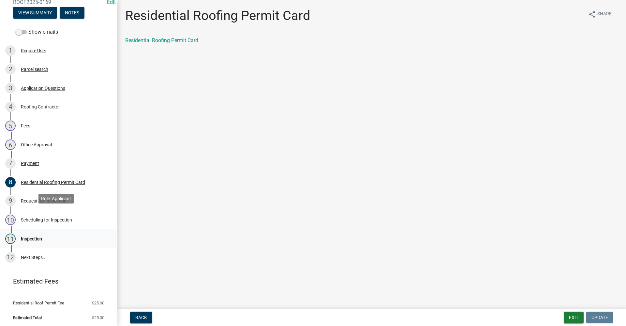
scroll to position [77, 0]
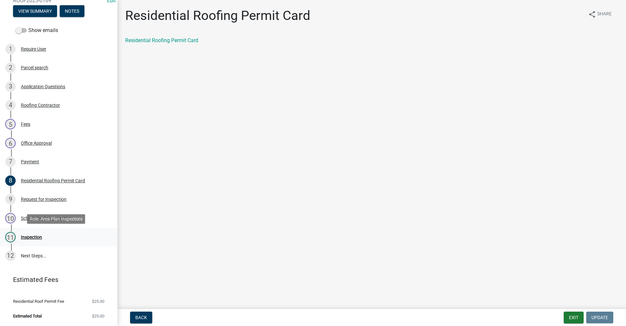
click at [33, 238] on div "Inspection" at bounding box center [31, 237] width 21 height 5
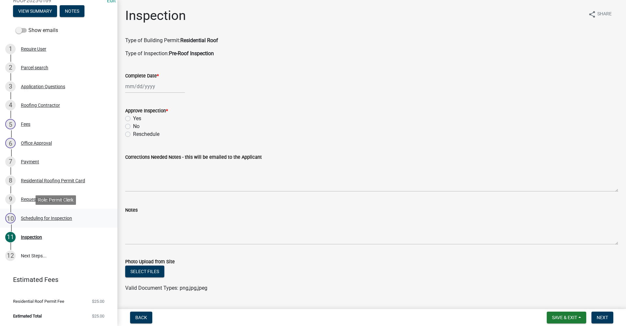
click at [51, 218] on div "Scheduling for Inspection" at bounding box center [46, 218] width 51 height 5
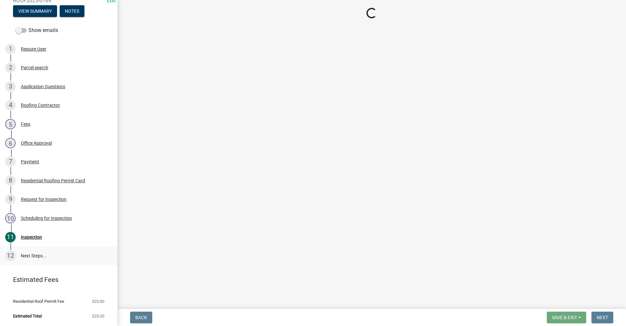
select select "d7f9a44a-d2ea-4d3c-83b3-1aa71c950bd5"
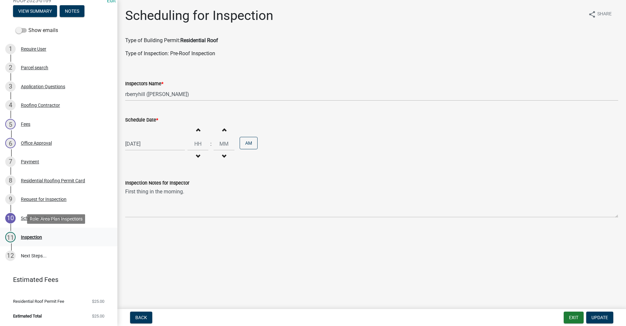
click at [31, 236] on div "Inspection" at bounding box center [31, 237] width 21 height 5
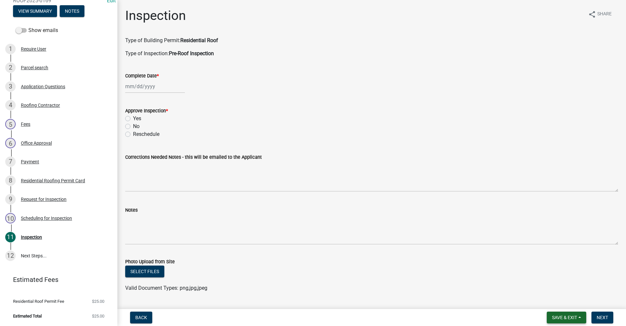
click at [565, 316] on span "Save & Exit" at bounding box center [564, 316] width 25 height 5
click at [558, 300] on button "Save & Exit" at bounding box center [560, 300] width 52 height 16
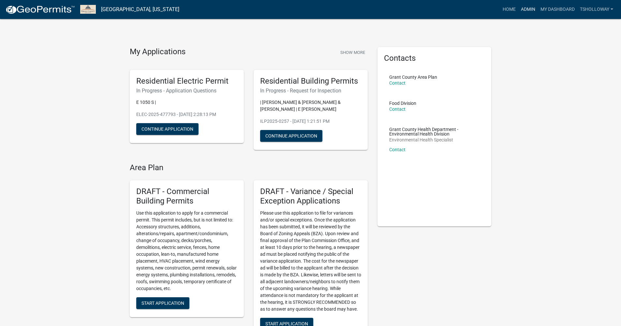
click at [527, 8] on link "Admin" at bounding box center [529, 9] width 20 height 12
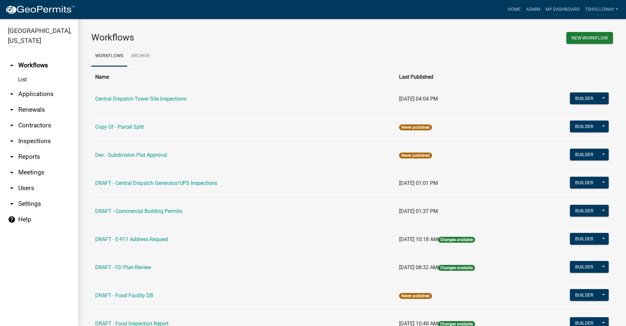
click at [32, 86] on link "arrow_drop_down Applications" at bounding box center [39, 94] width 78 height 16
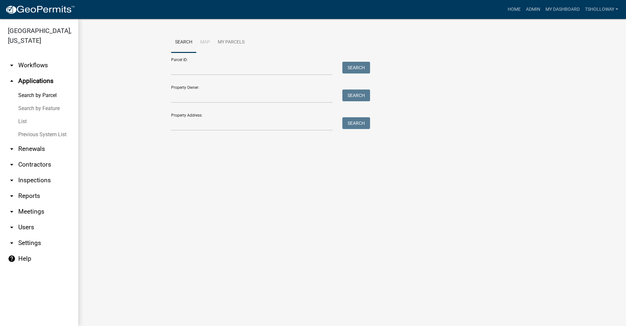
click at [25, 115] on link "List" at bounding box center [39, 121] width 78 height 13
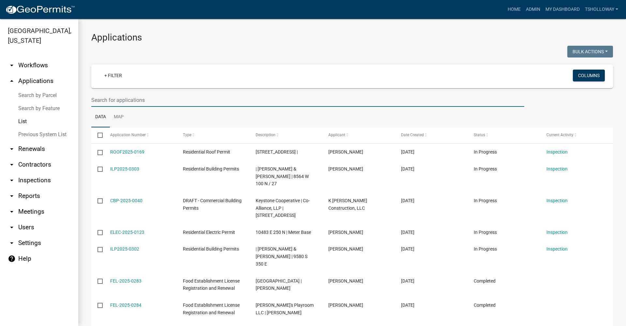
drag, startPoint x: 102, startPoint y: 101, endPoint x: 105, endPoint y: 101, distance: 3.3
click at [105, 101] on input "text" at bounding box center [307, 99] width 433 height 13
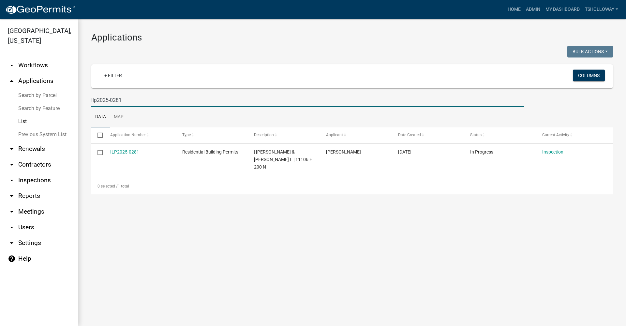
type input "ilp2025-0281"
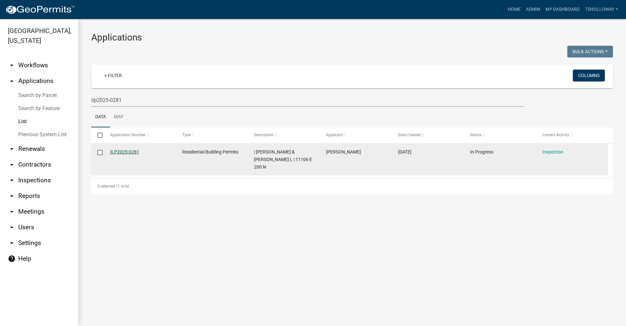
click at [128, 150] on link "ILP2025-0281" at bounding box center [124, 151] width 29 height 5
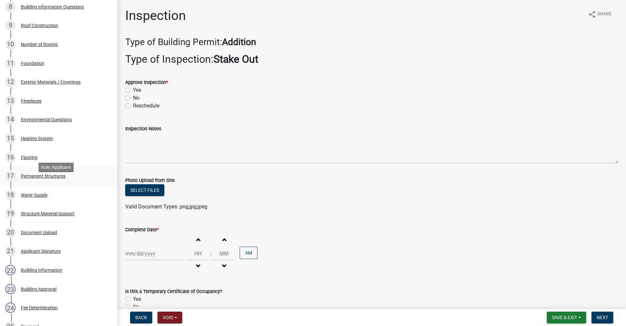
scroll to position [261, 0]
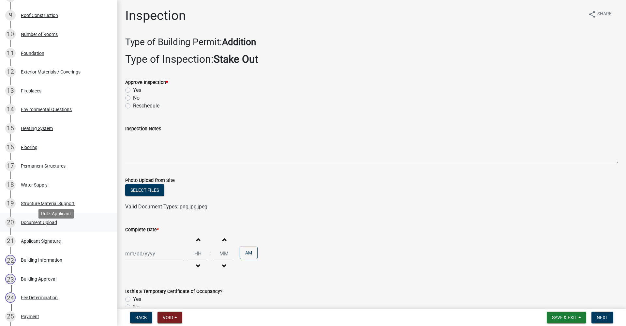
click at [39, 224] on div "Document Upload" at bounding box center [39, 222] width 36 height 5
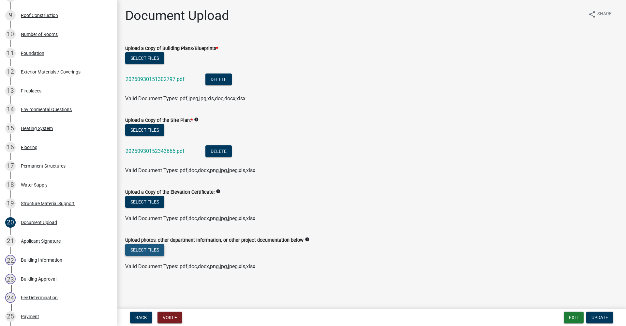
click at [143, 251] on button "Select files" at bounding box center [144, 250] width 39 height 12
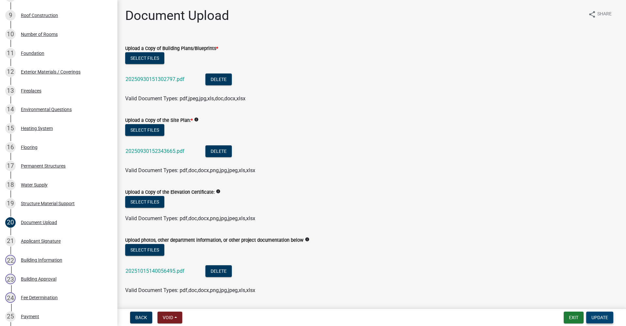
click at [601, 318] on span "Update" at bounding box center [600, 316] width 17 height 5
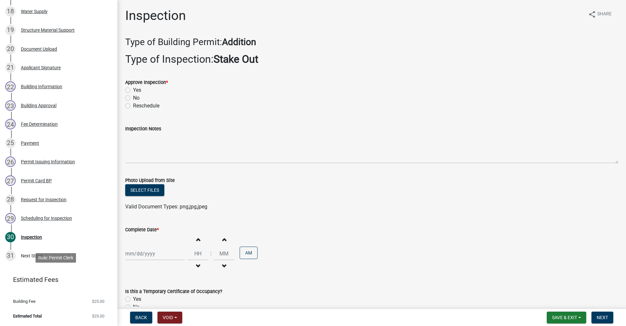
scroll to position [444, 0]
click at [43, 218] on div "Scheduling for Inspection" at bounding box center [46, 218] width 51 height 5
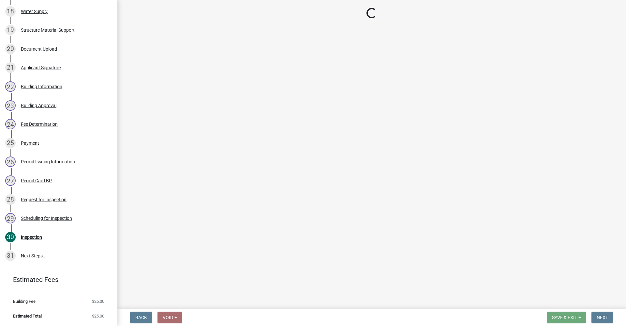
select select "d7f9a44a-d2ea-4d3c-83b3-1aa71c950bd5"
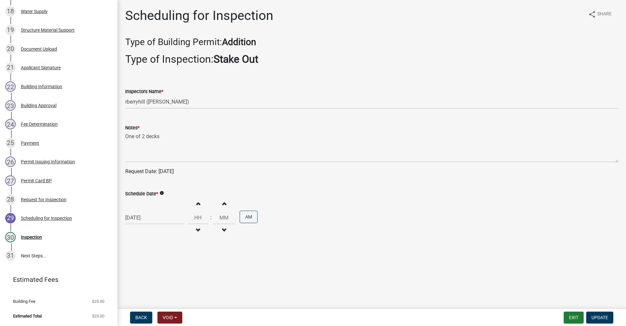
click at [142, 219] on div "[DATE]" at bounding box center [155, 217] width 60 height 13
select select "10"
select select "2025"
click at [173, 171] on div "17" at bounding box center [173, 172] width 10 height 10
type input "[DATE]"
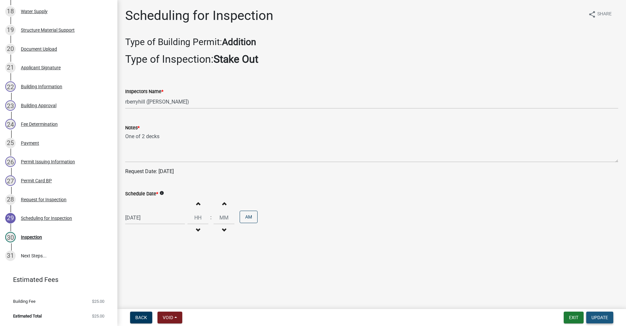
click at [597, 319] on span "Update" at bounding box center [600, 316] width 17 height 5
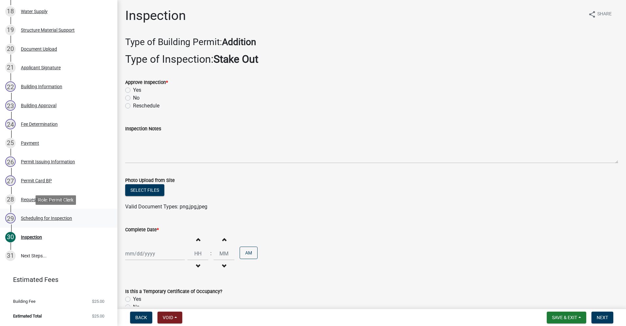
click at [42, 218] on div "Scheduling for Inspection" at bounding box center [46, 218] width 51 height 5
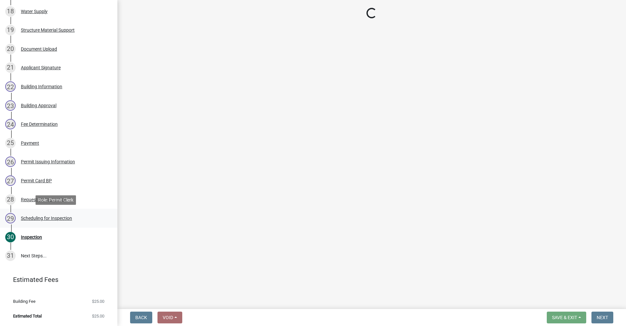
select select "d7f9a44a-d2ea-4d3c-83b3-1aa71c950bd5"
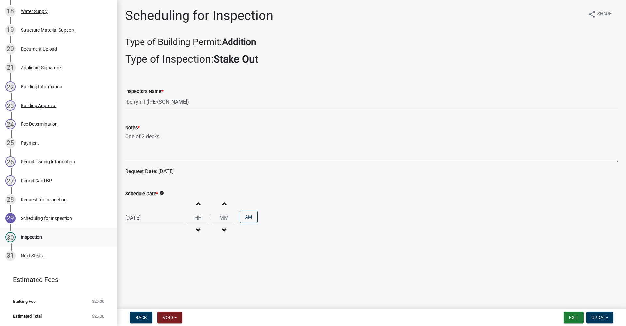
click at [33, 237] on div "Inspection" at bounding box center [31, 237] width 21 height 5
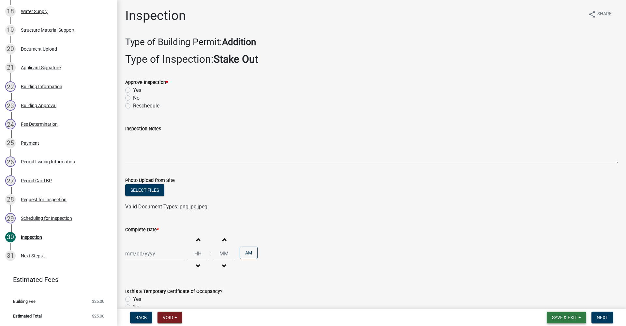
click at [575, 319] on span "Save & Exit" at bounding box center [564, 316] width 25 height 5
click at [560, 303] on button "Save & Exit" at bounding box center [560, 300] width 52 height 16
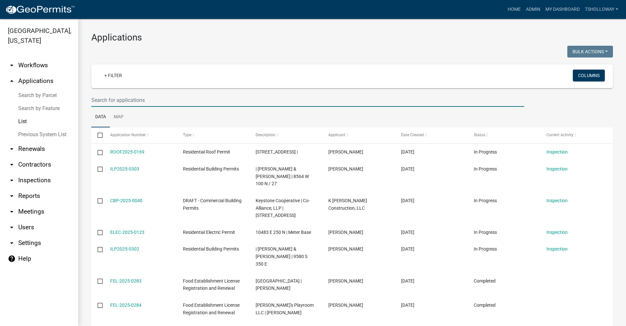
click at [102, 99] on input "text" at bounding box center [307, 99] width 433 height 13
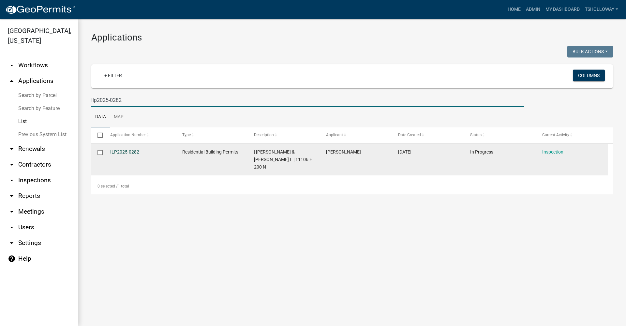
type input "ilp2025-0282"
click at [124, 150] on link "ILP2025-0282" at bounding box center [124, 151] width 29 height 5
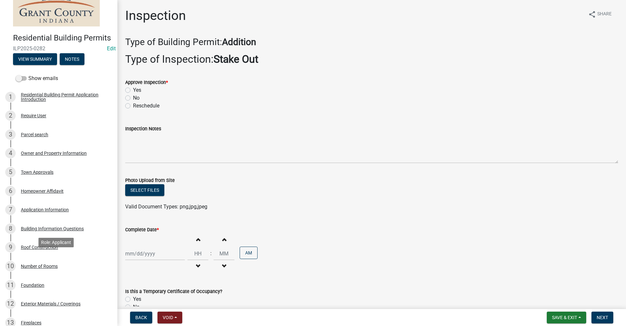
scroll to position [228, 0]
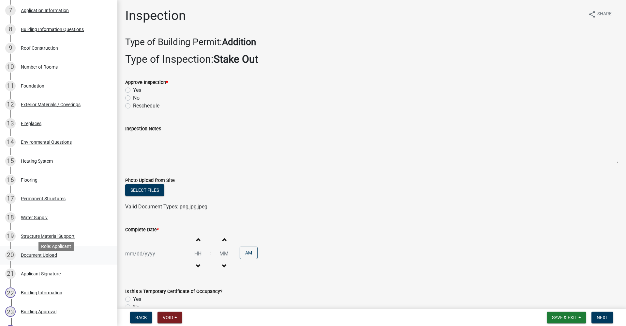
click at [28, 257] on div "Document Upload" at bounding box center [39, 254] width 36 height 5
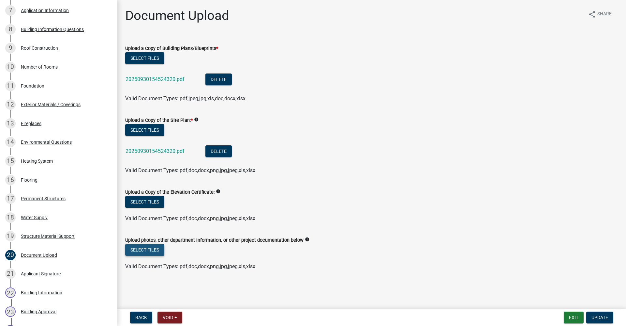
click at [148, 249] on button "Select files" at bounding box center [144, 250] width 39 height 12
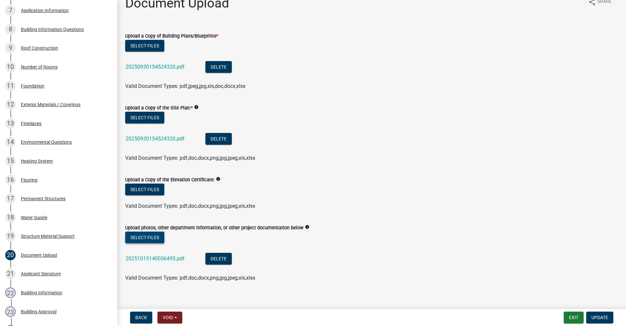
scroll to position [19, 0]
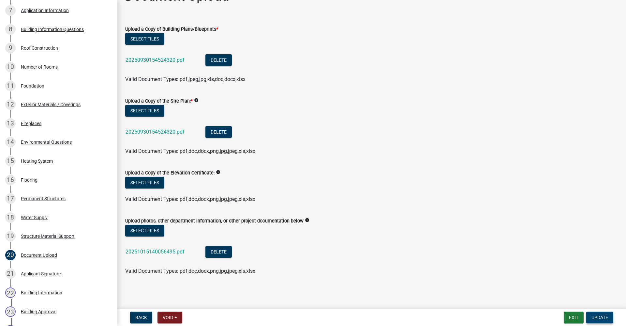
click at [601, 316] on span "Update" at bounding box center [600, 316] width 17 height 5
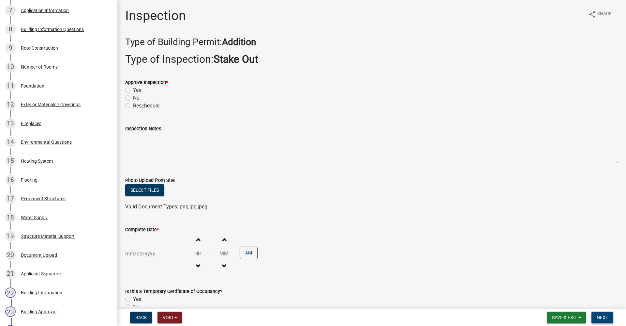
click at [605, 317] on span "Next" at bounding box center [602, 316] width 11 height 5
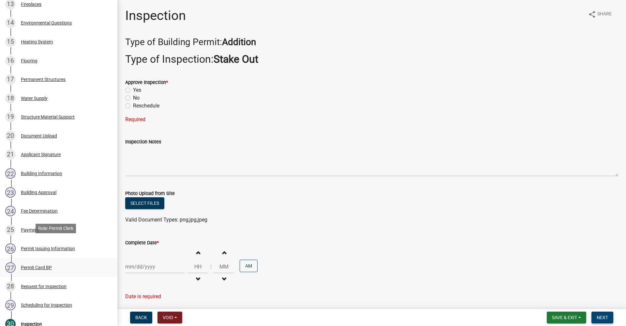
scroll to position [359, 0]
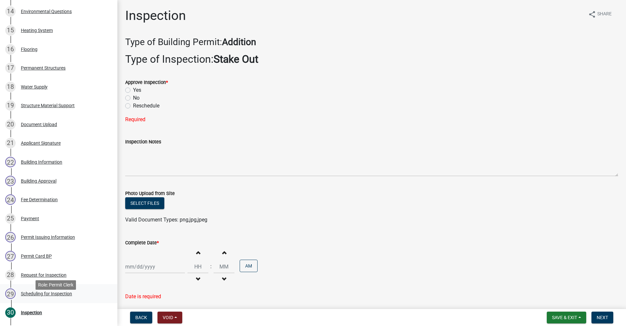
click at [40, 296] on div "Scheduling for Inspection" at bounding box center [46, 293] width 51 height 5
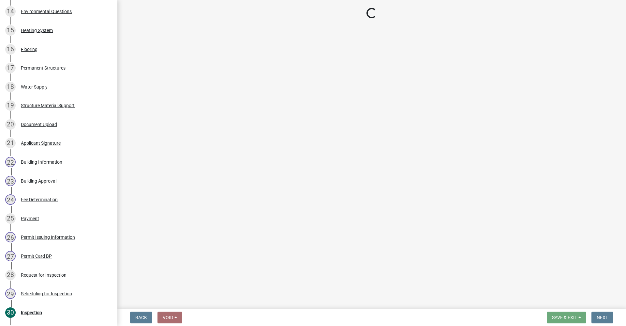
select select "d7f9a44a-d2ea-4d3c-83b3-1aa71c950bd5"
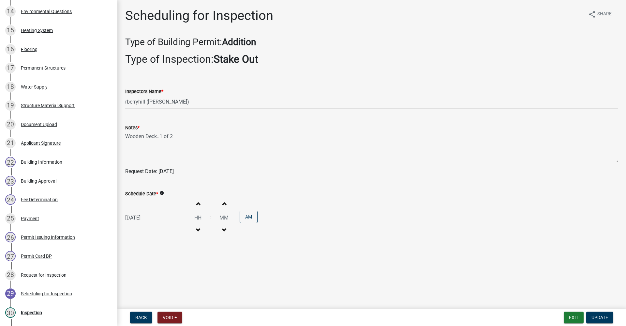
select select "10"
select select "2025"
click at [140, 218] on div "[DATE] [PERSON_NAME] Apr May Jun [DATE] Aug Sep Oct Nov [DATE] 1526 1527 1528 1…" at bounding box center [155, 217] width 60 height 13
click at [174, 172] on div "17" at bounding box center [173, 172] width 10 height 10
type input "[DATE]"
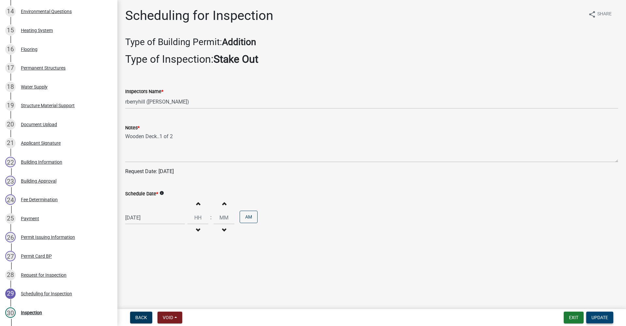
click at [603, 315] on span "Update" at bounding box center [600, 316] width 17 height 5
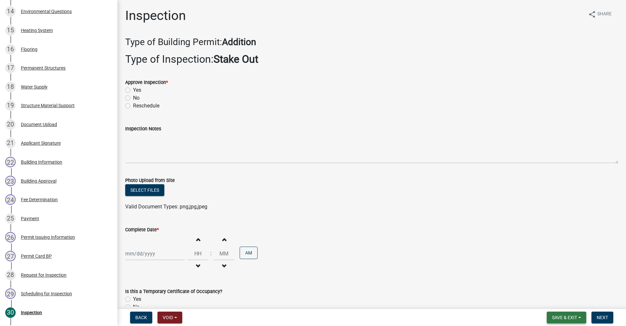
click at [558, 316] on span "Save & Exit" at bounding box center [564, 316] width 25 height 5
click at [548, 300] on button "Save & Exit" at bounding box center [560, 300] width 52 height 16
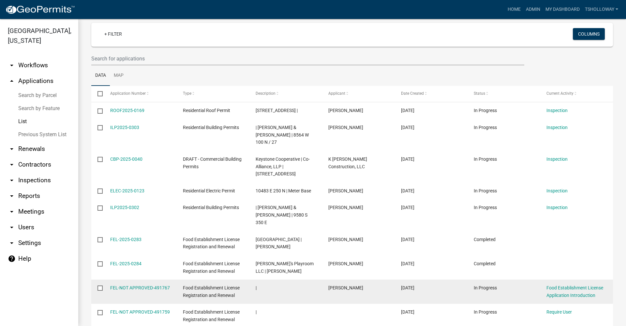
scroll to position [65, 0]
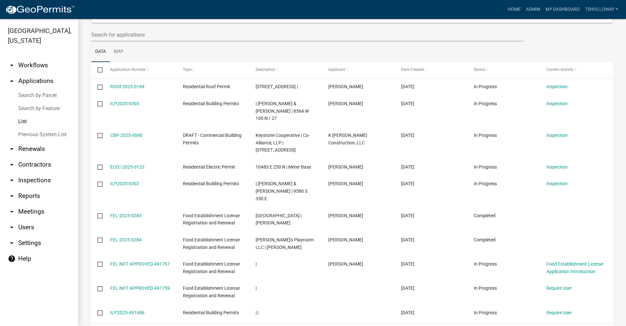
click at [32, 172] on link "arrow_drop_down Inspections" at bounding box center [39, 180] width 78 height 16
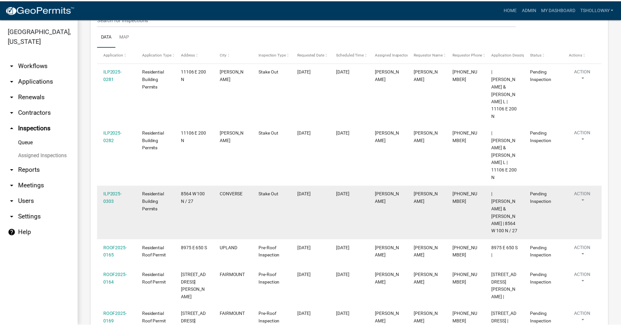
scroll to position [98, 0]
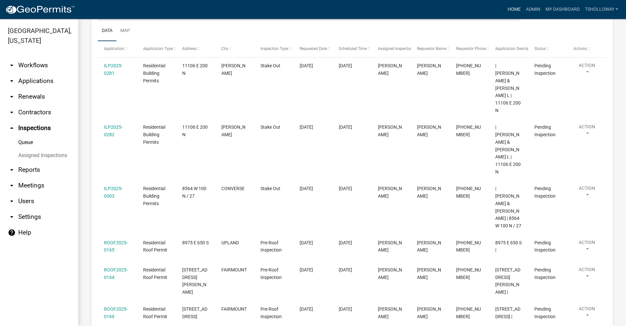
click at [510, 8] on link "Home" at bounding box center [514, 9] width 18 height 12
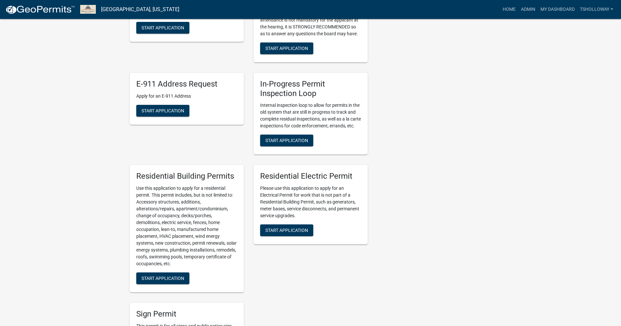
scroll to position [294, 0]
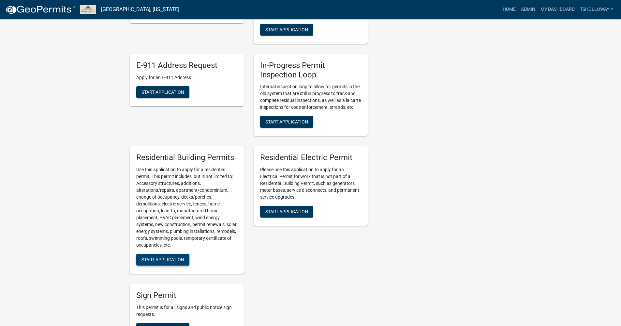
click at [158, 262] on span "Start Application" at bounding box center [163, 259] width 43 height 5
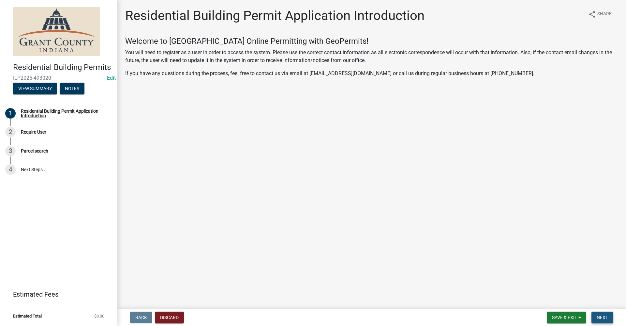
click at [607, 314] on button "Next" at bounding box center [603, 317] width 22 height 12
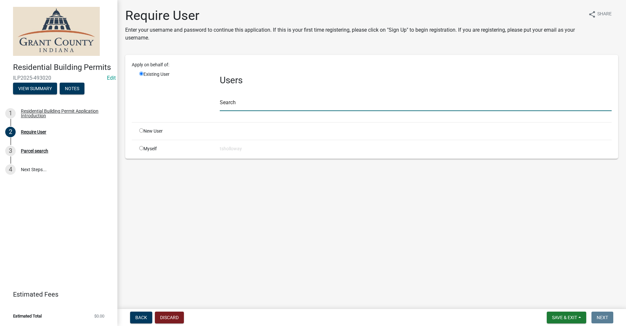
click at [231, 103] on input "text" at bounding box center [416, 104] width 392 height 13
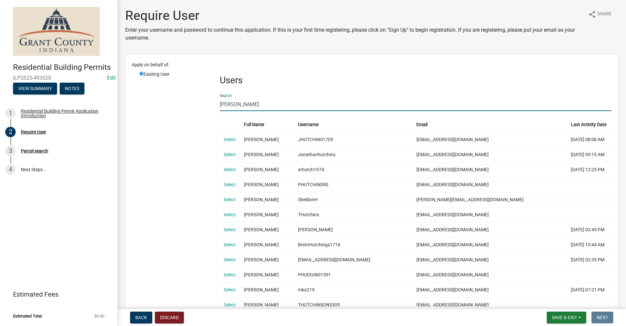
drag, startPoint x: 239, startPoint y: 103, endPoint x: 188, endPoint y: 102, distance: 51.2
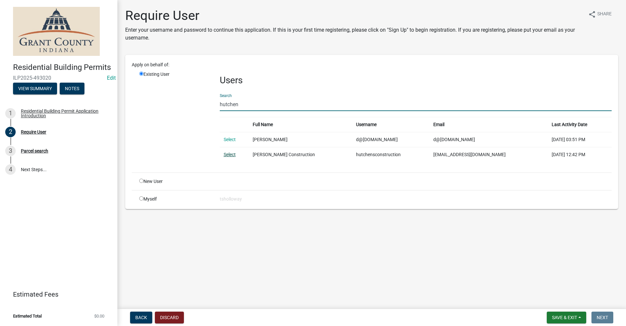
type input "hutchen"
click at [227, 155] on link "Select" at bounding box center [230, 154] width 12 height 5
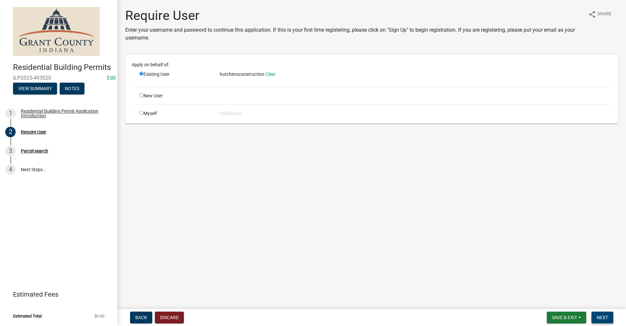
click at [605, 319] on span "Next" at bounding box center [602, 316] width 11 height 5
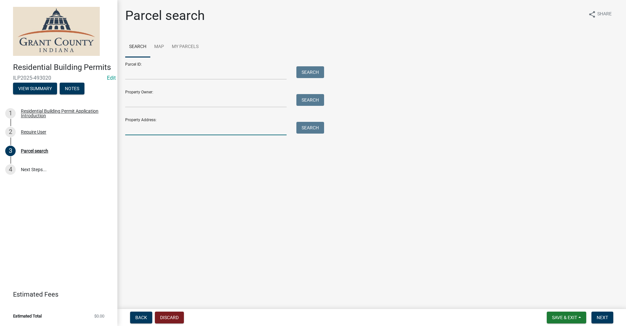
click at [135, 131] on input "Property Address:" at bounding box center [205, 128] width 161 height 13
type input "4451 e 100 s"
click at [315, 129] on button "Search" at bounding box center [311, 128] width 28 height 12
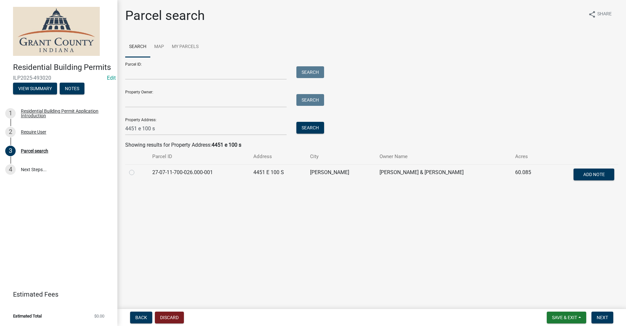
click at [137, 168] on label at bounding box center [137, 168] width 0 height 0
click at [137, 173] on input "radio" at bounding box center [139, 170] width 4 height 4
radio input "true"
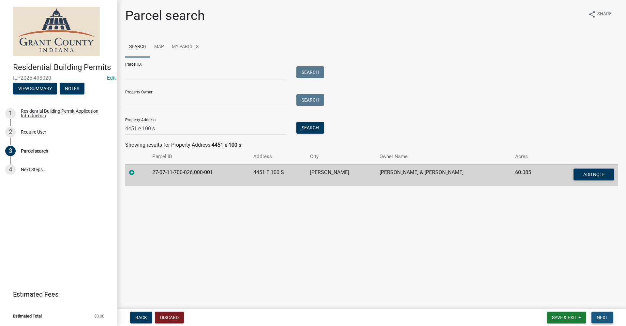
click at [604, 316] on span "Next" at bounding box center [602, 316] width 11 height 5
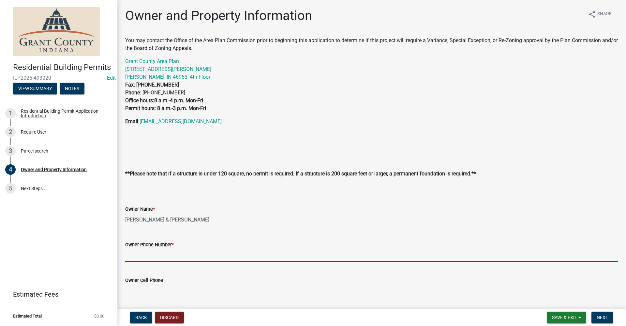
click at [150, 253] on input "Owner Phone Number *" at bounding box center [371, 254] width 493 height 13
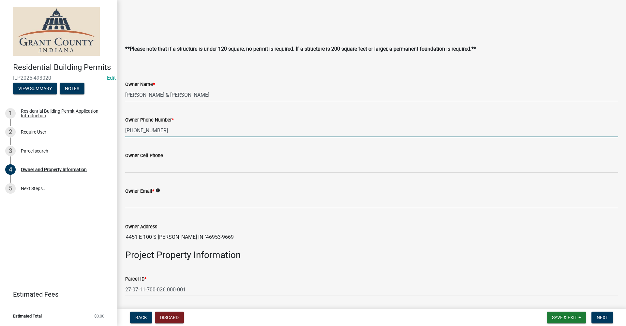
scroll to position [130, 0]
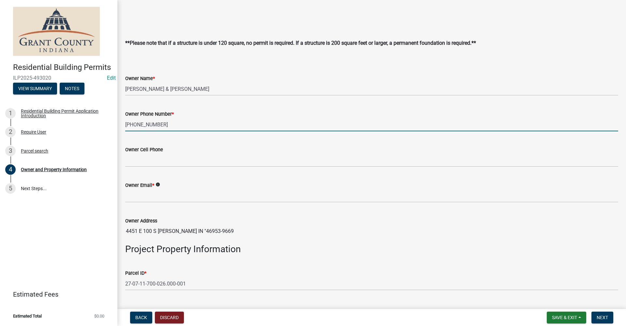
type input "[PHONE_NUMBER]"
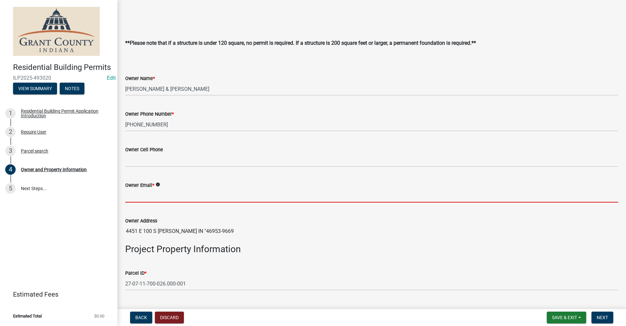
click at [142, 198] on input "Owner Email *" at bounding box center [371, 195] width 493 height 13
type input "no@email"
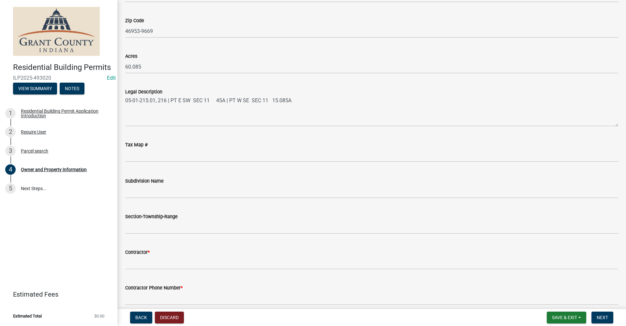
scroll to position [522, 0]
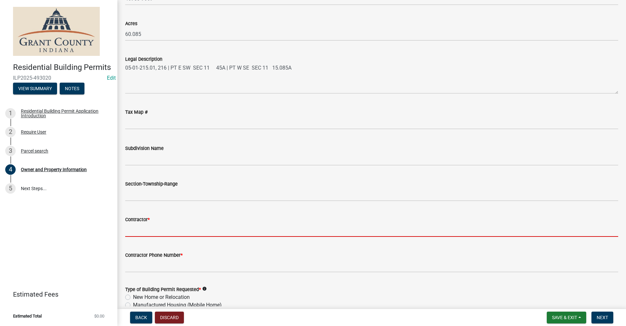
click at [143, 232] on input "Contractor *" at bounding box center [371, 229] width 493 height 13
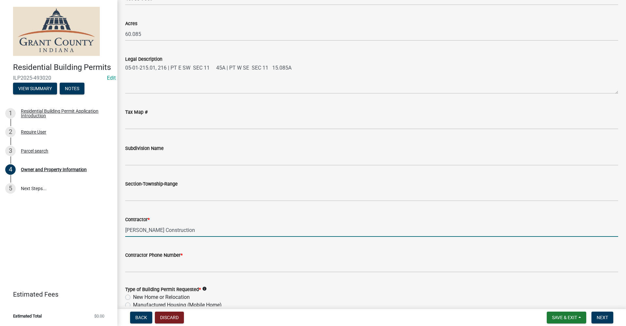
type input "[PERSON_NAME] Construction"
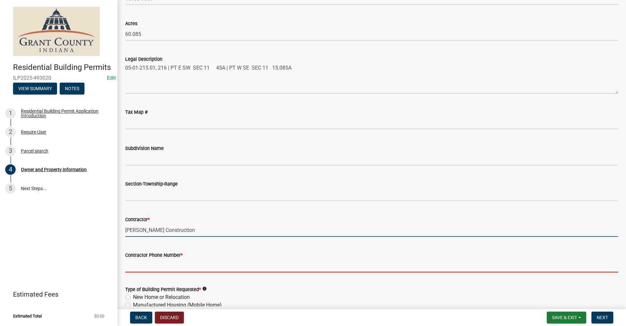
drag, startPoint x: 140, startPoint y: 269, endPoint x: 144, endPoint y: 269, distance: 3.6
click at [140, 269] on input "Contractor Phone Number *" at bounding box center [371, 265] width 493 height 13
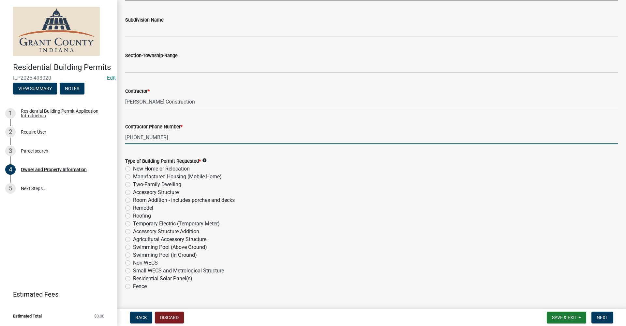
scroll to position [652, 0]
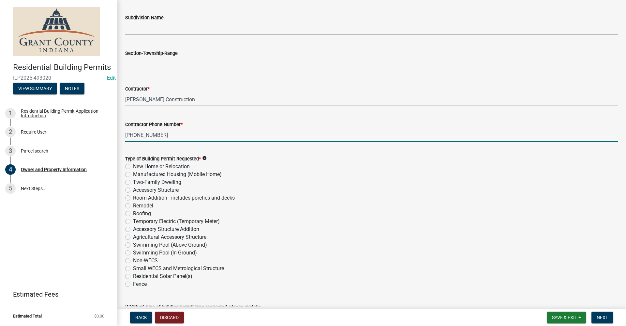
type input "[PHONE_NUMBER]"
click at [133, 199] on label "Room Addition - includes porches and decks" at bounding box center [184, 198] width 102 height 8
click at [133, 198] on input "Room Addition - includes porches and decks" at bounding box center [135, 196] width 4 height 4
radio input "true"
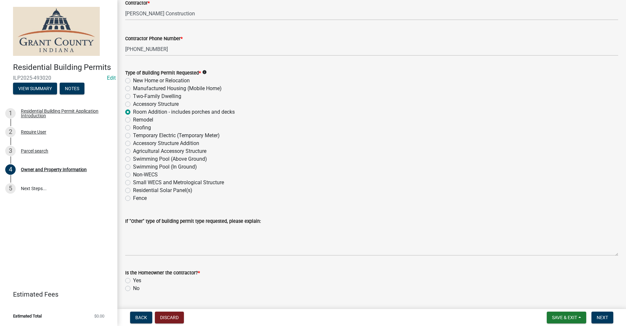
scroll to position [756, 0]
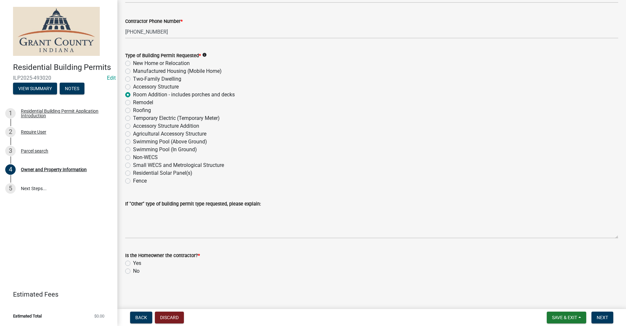
click at [133, 271] on label "No" at bounding box center [136, 271] width 7 height 8
click at [133, 271] on input "No" at bounding box center [135, 269] width 4 height 4
radio input "true"
click at [609, 318] on button "Next" at bounding box center [603, 317] width 22 height 12
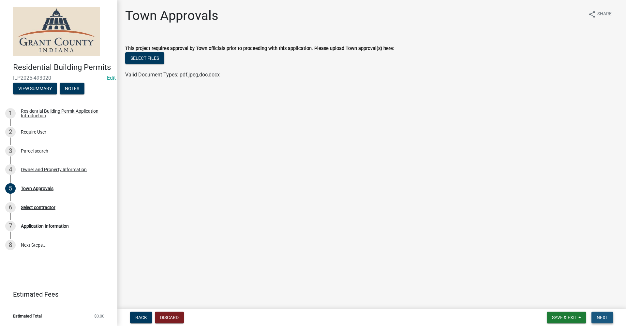
click at [604, 316] on span "Next" at bounding box center [602, 316] width 11 height 5
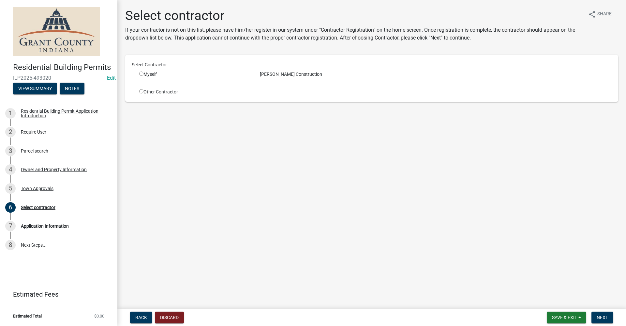
click at [141, 75] on input "radio" at bounding box center [141, 73] width 4 height 4
radio input "true"
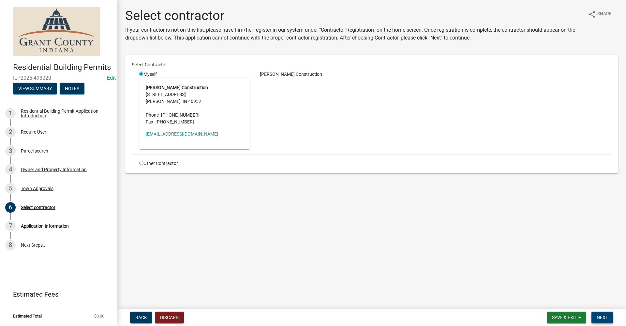
click at [604, 318] on span "Next" at bounding box center [602, 316] width 11 height 5
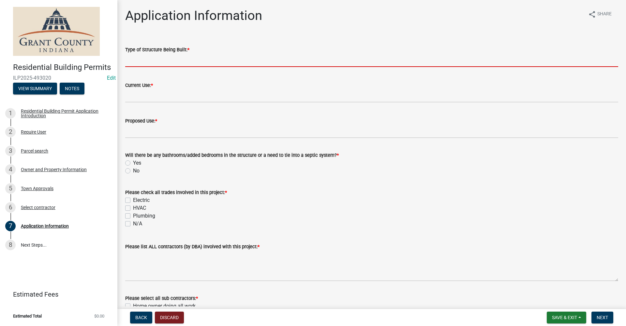
drag, startPoint x: 151, startPoint y: 60, endPoint x: 155, endPoint y: 61, distance: 3.3
click at [152, 61] on input "Type of Structure Being Built: *" at bounding box center [371, 59] width 493 height 13
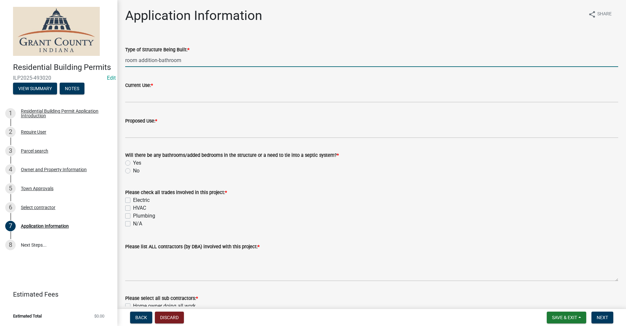
type input "room addition-bathroom"
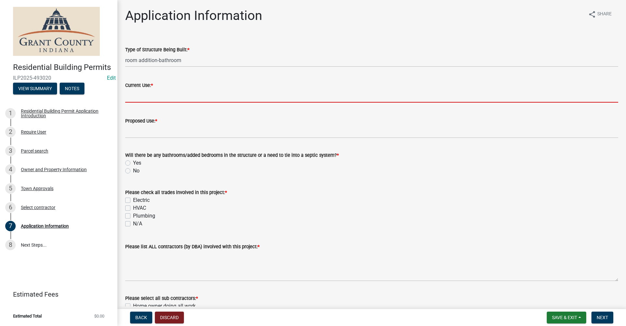
click at [140, 93] on input "Current Use: *" at bounding box center [371, 95] width 493 height 13
type input "N/A"
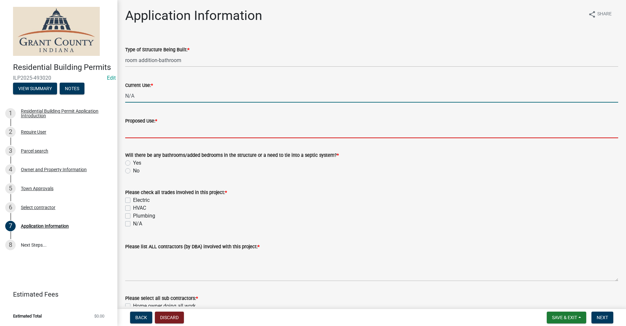
click at [142, 135] on input "Proposed Use: *" at bounding box center [371, 131] width 493 height 13
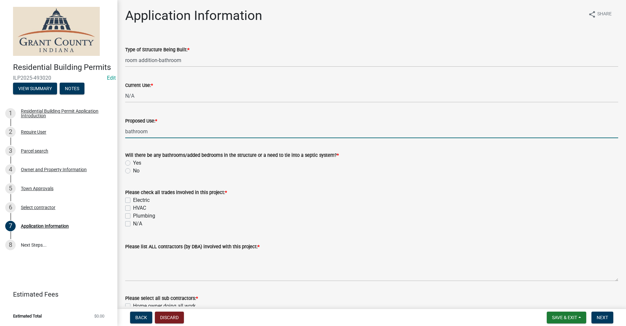
type input "bathroom"
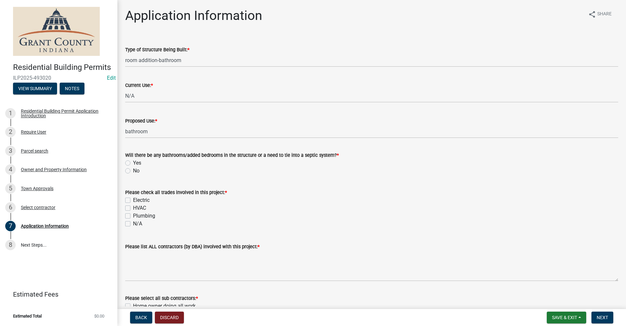
click at [133, 162] on label "Yes" at bounding box center [137, 163] width 8 height 8
click at [133, 162] on input "Yes" at bounding box center [135, 161] width 4 height 4
radio input "true"
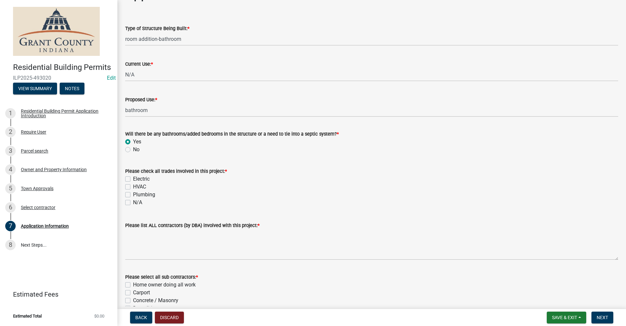
scroll to position [33, 0]
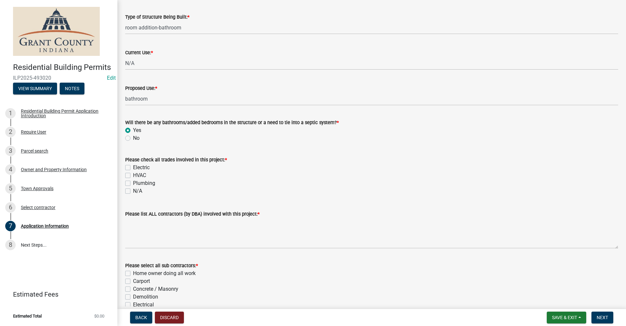
click at [133, 183] on label "Plumbing" at bounding box center [144, 183] width 22 height 8
click at [133, 183] on input "Plumbing" at bounding box center [135, 181] width 4 height 4
checkbox input "true"
checkbox input "false"
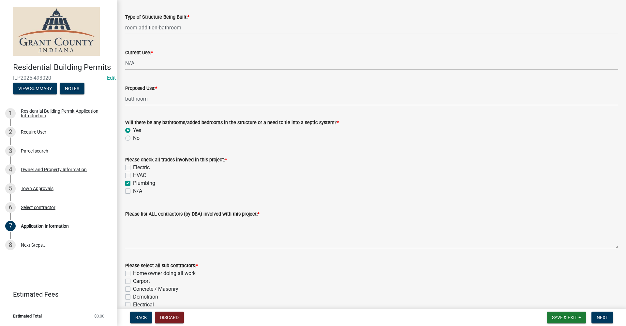
checkbox input "true"
checkbox input "false"
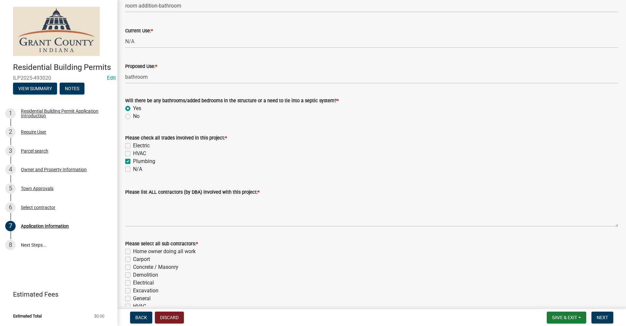
scroll to position [65, 0]
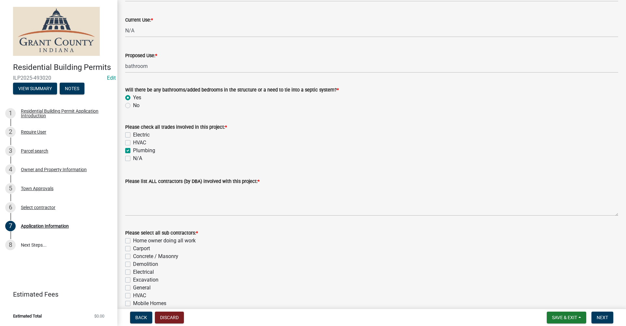
click at [133, 135] on label "Electric" at bounding box center [141, 135] width 17 height 8
click at [133, 135] on input "Electric" at bounding box center [135, 133] width 4 height 4
checkbox input "true"
checkbox input "false"
checkbox input "true"
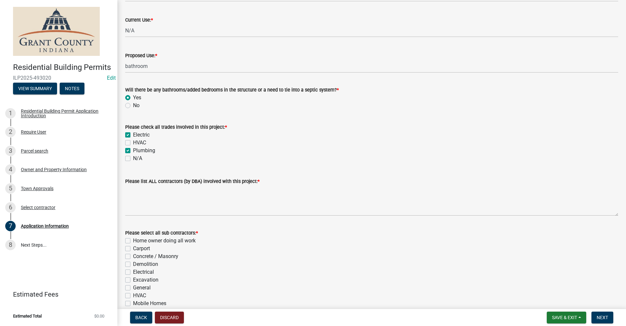
checkbox input "false"
click at [133, 143] on label "HVAC" at bounding box center [139, 143] width 13 height 8
click at [133, 143] on input "HVAC" at bounding box center [135, 141] width 4 height 4
checkbox input "true"
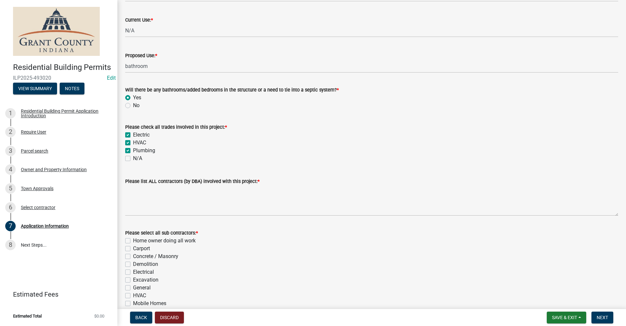
checkbox input "true"
checkbox input "false"
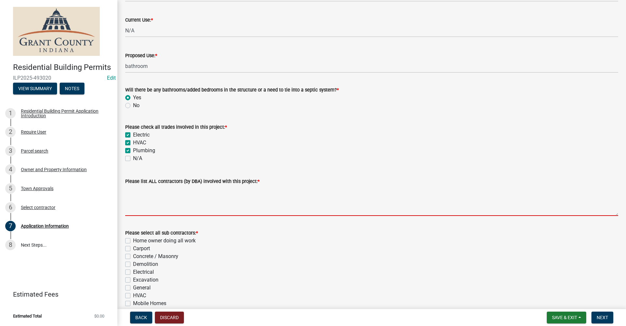
click at [142, 202] on textarea "Please list ALL contractors (by DBA) involved with this project: *" at bounding box center [371, 200] width 493 height 31
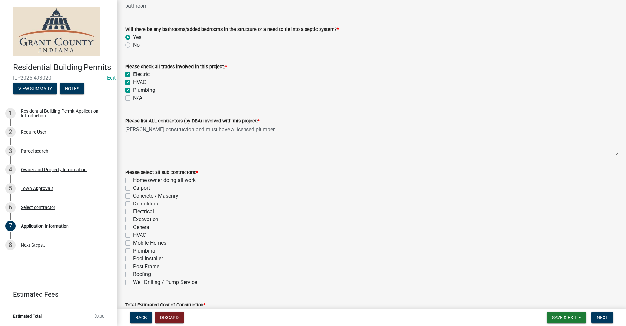
scroll to position [130, 0]
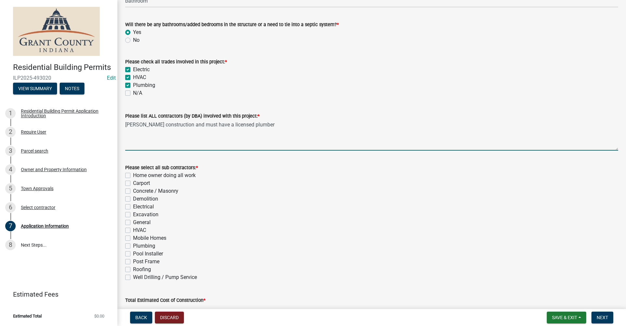
type textarea "[PERSON_NAME] construction and must have a licensed plumber"
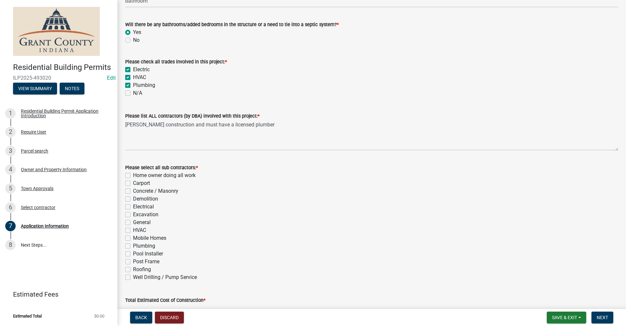
click at [133, 222] on label "General" at bounding box center [142, 222] width 18 height 8
click at [133, 222] on input "General" at bounding box center [135, 220] width 4 height 4
checkbox input "true"
checkbox input "false"
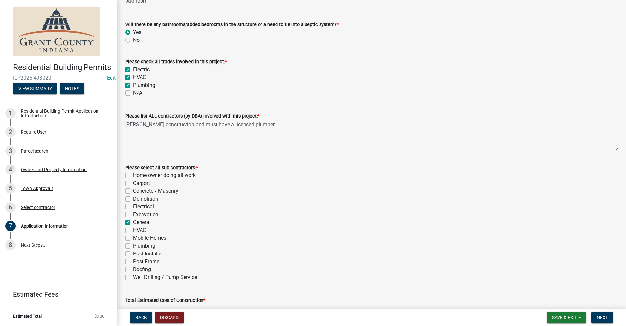
checkbox input "false"
checkbox input "true"
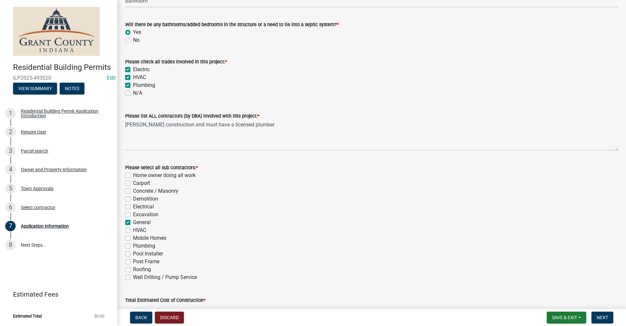
checkbox input "false"
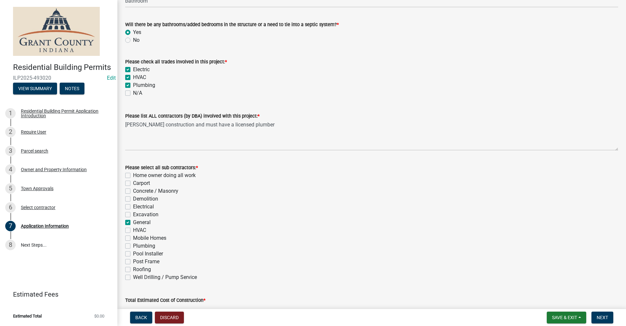
checkbox input "false"
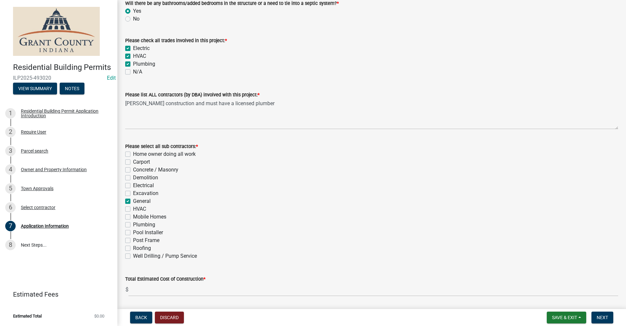
scroll to position [163, 0]
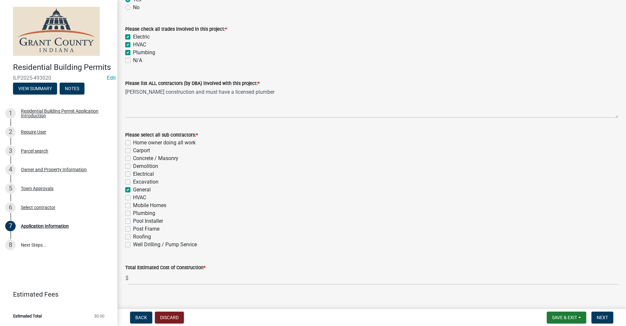
click at [133, 212] on label "Plumbing" at bounding box center [144, 213] width 22 height 8
click at [133, 212] on input "Plumbing" at bounding box center [135, 211] width 4 height 4
checkbox input "true"
checkbox input "false"
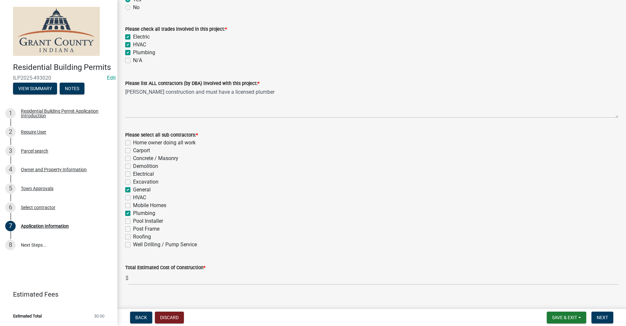
checkbox input "false"
checkbox input "true"
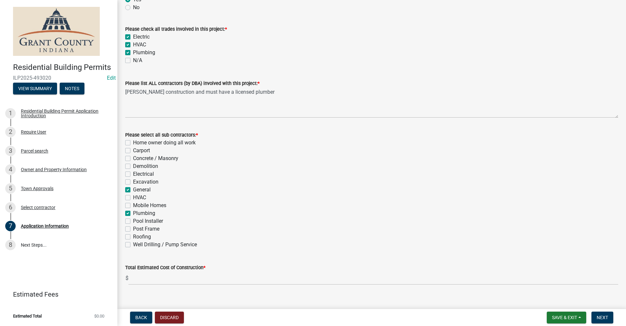
checkbox input "false"
checkbox input "true"
checkbox input "false"
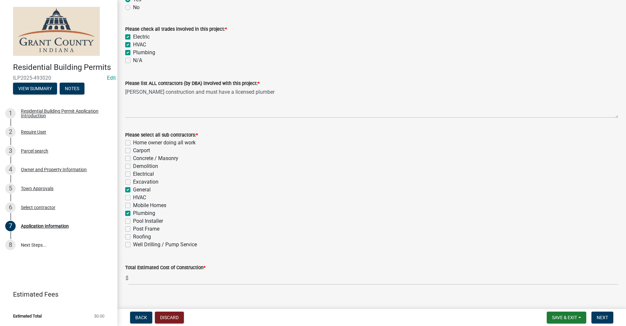
checkbox input "false"
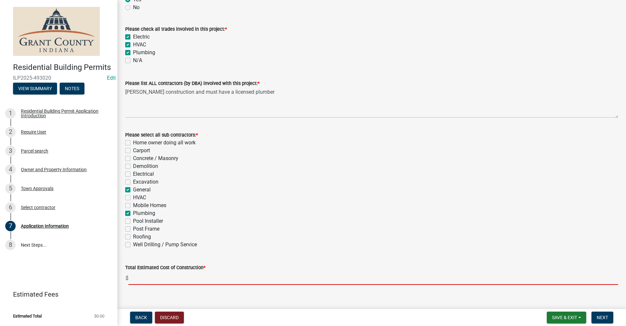
click at [139, 278] on input "text" at bounding box center [374, 277] width 490 height 13
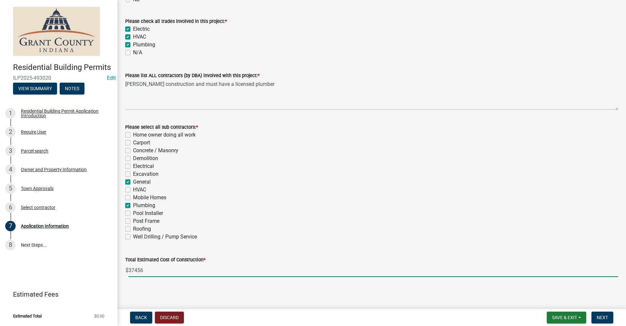
scroll to position [173, 0]
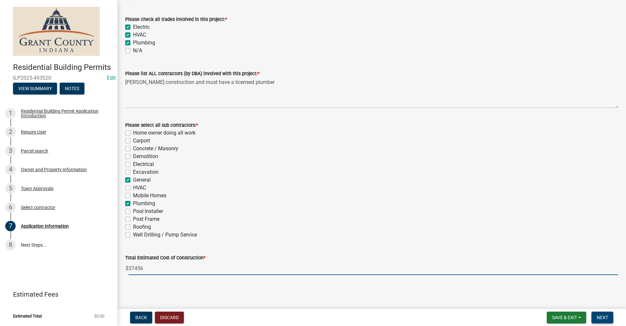
type input "37456"
click at [603, 319] on span "Next" at bounding box center [602, 316] width 11 height 5
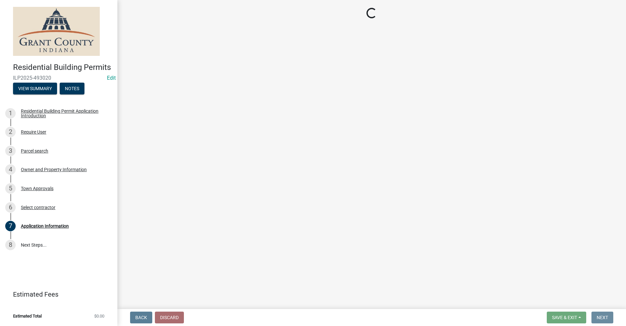
scroll to position [0, 0]
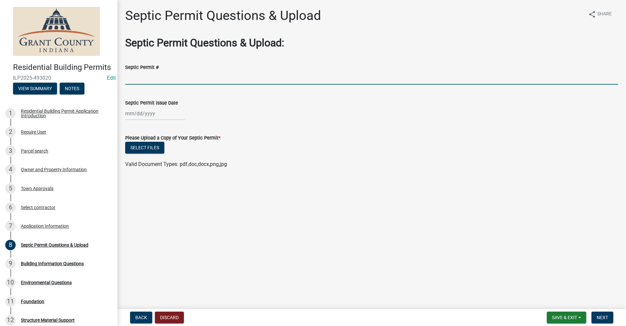
click at [137, 77] on input "Septic Permit #" at bounding box center [371, 77] width 493 height 13
type input "1998-108"
click at [156, 149] on button "Select files" at bounding box center [144, 148] width 39 height 12
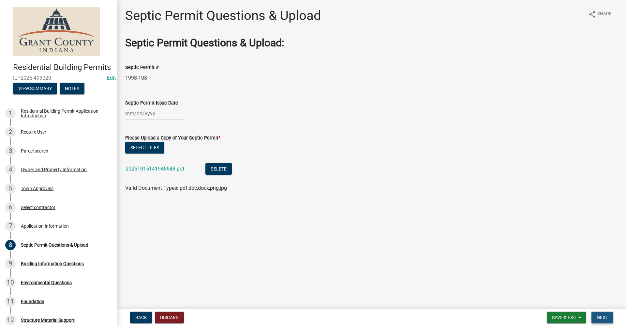
click at [606, 317] on span "Next" at bounding box center [602, 316] width 11 height 5
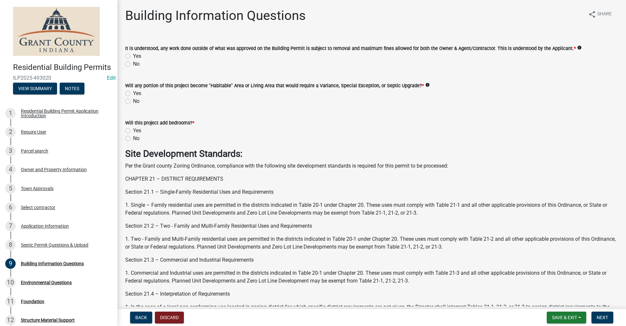
click at [133, 56] on label "Yes" at bounding box center [137, 56] width 8 height 8
click at [133, 56] on input "Yes" at bounding box center [135, 54] width 4 height 4
radio input "true"
click at [133, 139] on label "No" at bounding box center [136, 138] width 7 height 8
click at [133, 139] on input "No" at bounding box center [135, 136] width 4 height 4
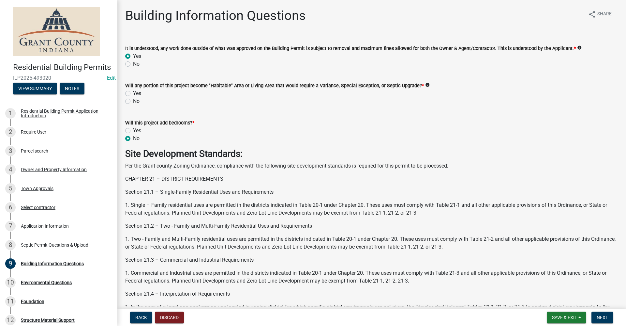
radio input "true"
click at [133, 101] on label "No" at bounding box center [136, 101] width 7 height 8
click at [133, 101] on input "No" at bounding box center [135, 99] width 4 height 4
radio input "true"
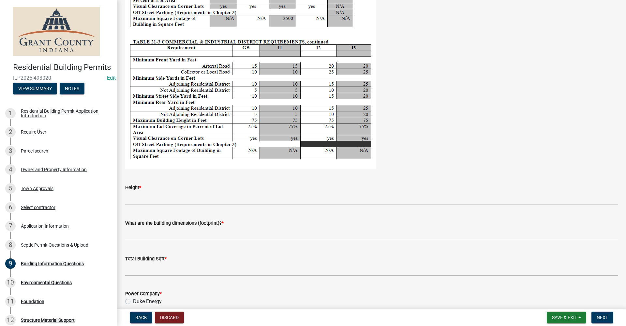
scroll to position [1207, 0]
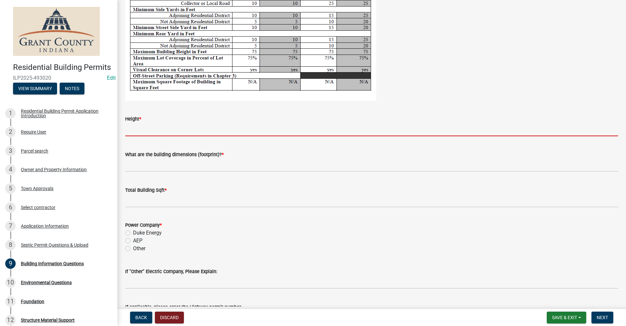
click at [138, 130] on input "Height *" at bounding box center [371, 129] width 493 height 13
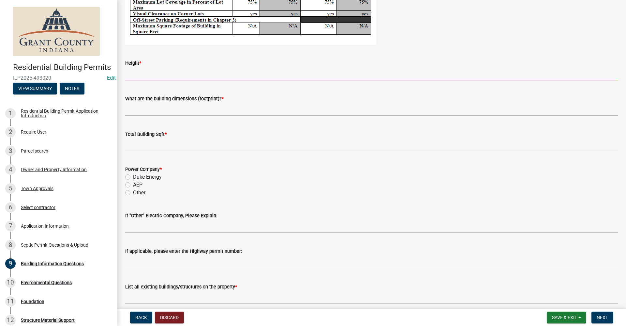
scroll to position [1262, 0]
click at [561, 318] on span "Save & Exit" at bounding box center [564, 316] width 25 height 5
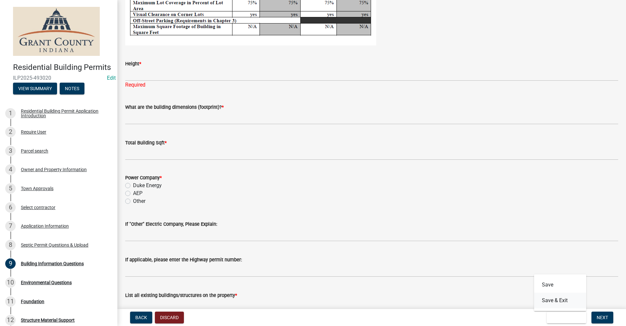
click at [552, 299] on button "Save & Exit" at bounding box center [560, 300] width 52 height 16
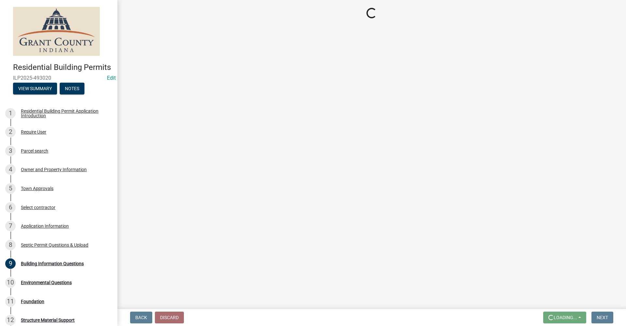
scroll to position [0, 0]
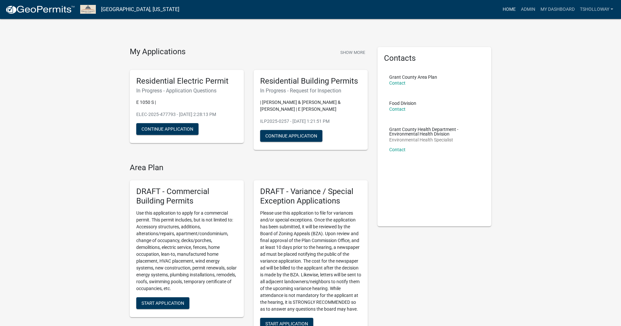
click at [507, 10] on link "Home" at bounding box center [509, 9] width 18 height 12
click at [526, 12] on link "Admin" at bounding box center [529, 9] width 20 height 12
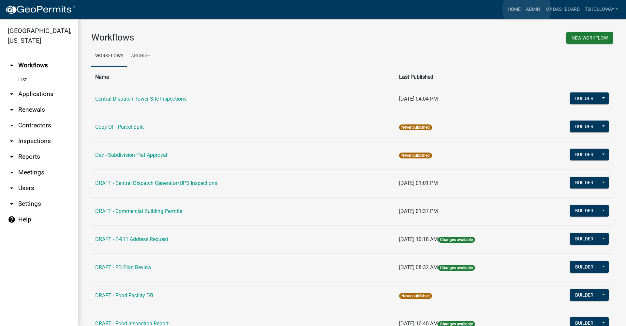
click at [527, 9] on link "Admin" at bounding box center [534, 9] width 20 height 12
click at [34, 117] on link "arrow_drop_down Contractors" at bounding box center [39, 125] width 78 height 16
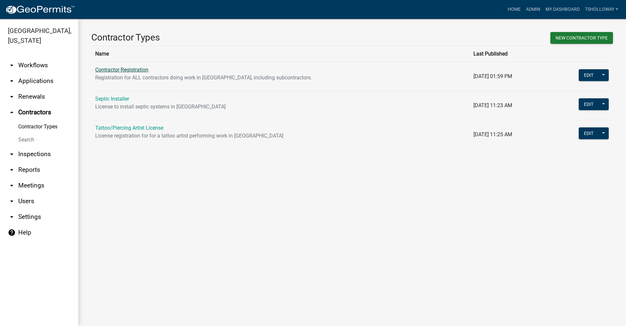
click at [126, 70] on link "Contractor Registration" at bounding box center [121, 70] width 53 height 6
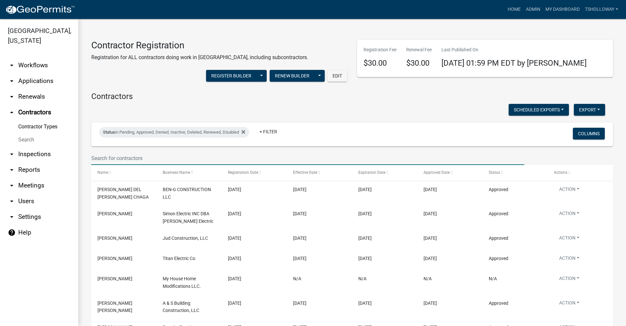
click at [107, 158] on input "text" at bounding box center [307, 157] width 433 height 13
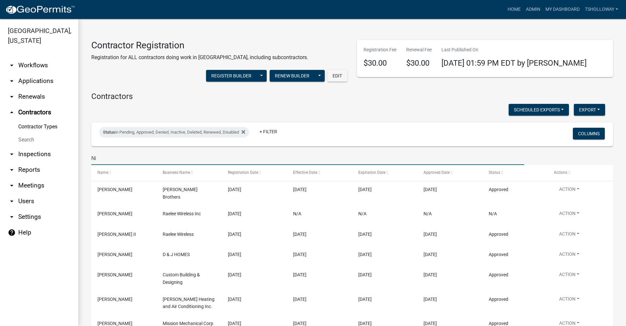
type input "N"
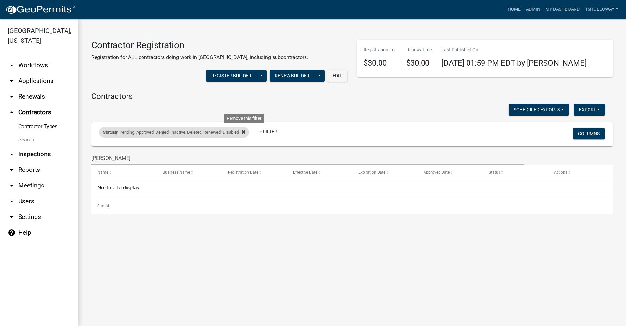
click at [245, 131] on icon at bounding box center [244, 132] width 4 height 4
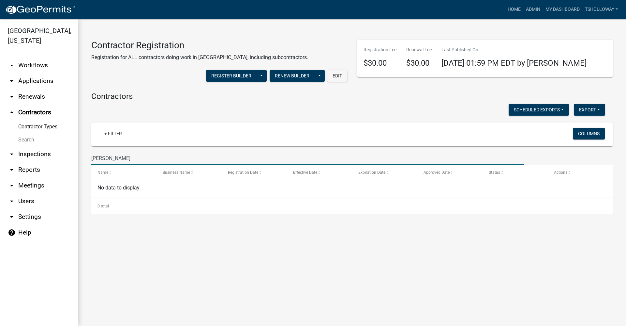
drag, startPoint x: 121, startPoint y: 158, endPoint x: 64, endPoint y: 161, distance: 56.8
click at [64, 161] on div "[GEOGRAPHIC_DATA], [US_STATE] arrow_drop_down Workflows List arrow_drop_down Ap…" at bounding box center [313, 172] width 626 height 307
type input "[PERSON_NAME]-1"
click at [27, 133] on link "Search" at bounding box center [39, 139] width 78 height 13
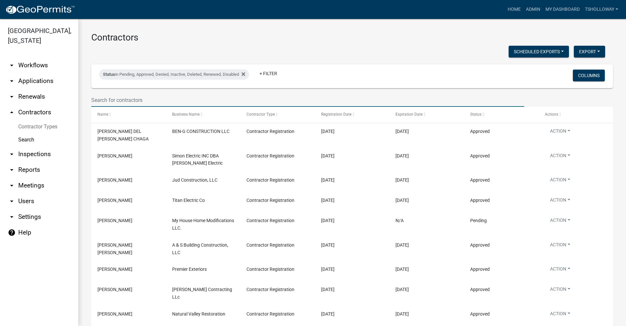
click at [116, 99] on input "text" at bounding box center [307, 99] width 433 height 13
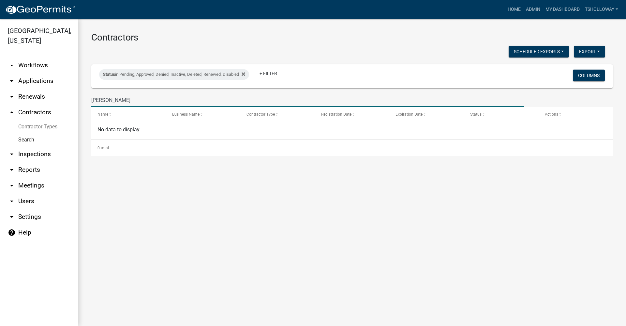
drag, startPoint x: 122, startPoint y: 99, endPoint x: 73, endPoint y: 103, distance: 49.4
click at [73, 103] on div "[GEOGRAPHIC_DATA], [US_STATE] arrow_drop_down Workflows List arrow_drop_down Ap…" at bounding box center [313, 172] width 626 height 307
type input "[PERSON_NAME]"
click at [30, 73] on link "arrow_drop_down Applications" at bounding box center [39, 81] width 78 height 16
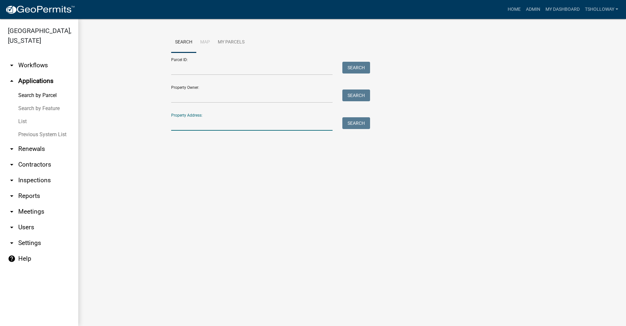
click at [176, 120] on input "Property Address:" at bounding box center [251, 123] width 161 height 13
type input "3220e 551 s"
click at [358, 126] on button "Search" at bounding box center [357, 123] width 28 height 12
drag, startPoint x: 205, startPoint y: 122, endPoint x: 92, endPoint y: 136, distance: 113.7
click at [92, 136] on wm-workflow-application-search-view "Search Map My Parcels Parcel ID: Search Property Owner: Search Property Address…" at bounding box center [352, 94] width 522 height 125
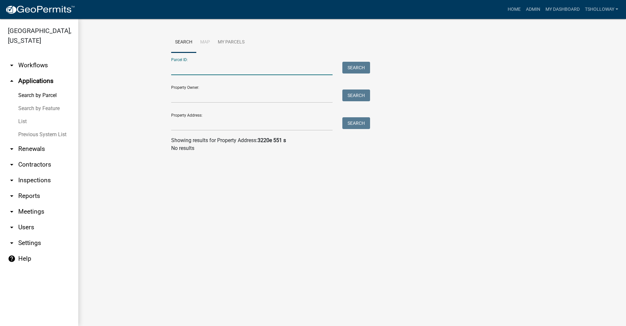
click at [179, 69] on input "Parcel ID:" at bounding box center [251, 68] width 161 height 13
paste input "27-10-03-300-023.000-016"
type input "27-10-03-300-023.000-016"
click at [352, 68] on button "Search" at bounding box center [357, 68] width 28 height 12
drag, startPoint x: 245, startPoint y: 68, endPoint x: 165, endPoint y: 68, distance: 79.6
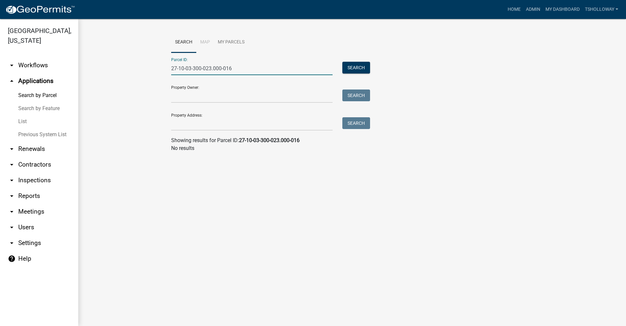
click at [165, 68] on wm-workflow-application-search-view "Search Map My Parcels Parcel ID: 27-10-03-300-023.000-016 Search Property Owner…" at bounding box center [352, 94] width 522 height 125
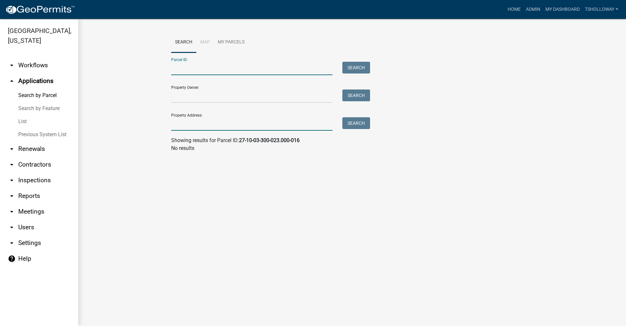
click at [178, 123] on input "Property Address:" at bounding box center [251, 123] width 161 height 13
type input "3220 e 551 s"
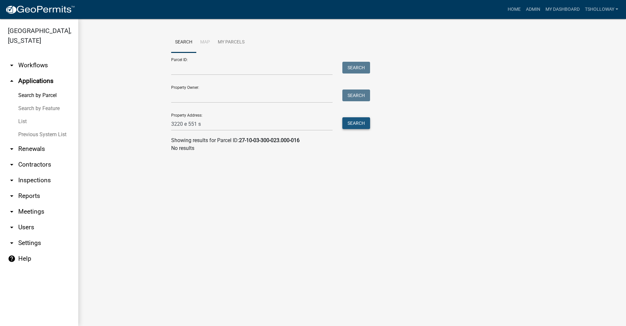
click at [355, 127] on button "Search" at bounding box center [357, 123] width 28 height 12
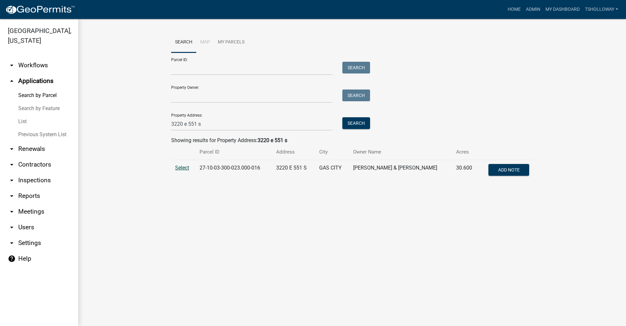
click at [183, 168] on span "Select" at bounding box center [182, 167] width 14 height 6
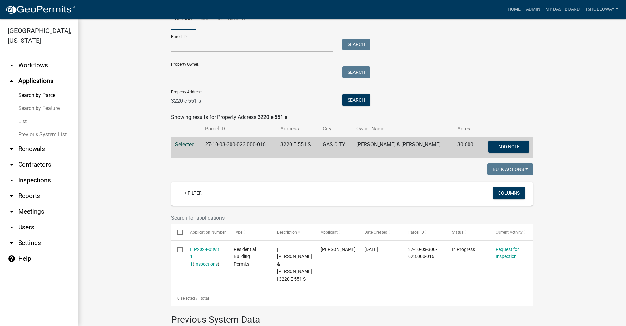
scroll to position [33, 0]
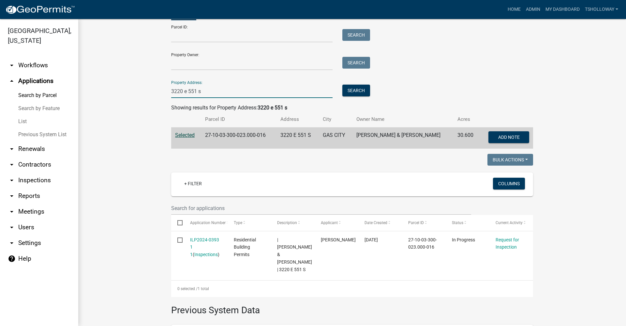
drag, startPoint x: 188, startPoint y: 89, endPoint x: 151, endPoint y: 87, distance: 36.9
click at [151, 87] on wm-workflow-application-search-view "Search Map My Parcels Parcel ID: Search Property Owner: Search Property Address…" at bounding box center [352, 207] width 522 height 417
click at [33, 172] on link "arrow_drop_down Inspections" at bounding box center [39, 180] width 78 height 16
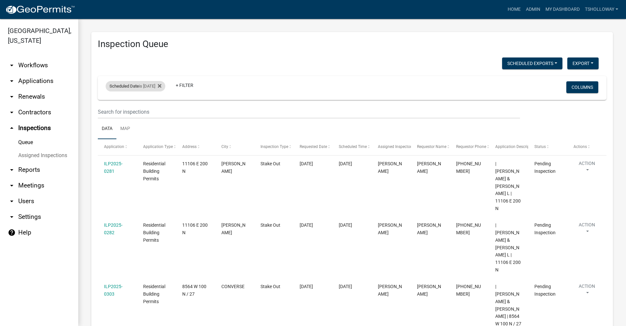
click at [164, 85] on div "Scheduled Date is [DATE]" at bounding box center [136, 86] width 60 height 10
click at [160, 112] on input "[DATE]" at bounding box center [141, 110] width 46 height 13
type input "[DATE]"
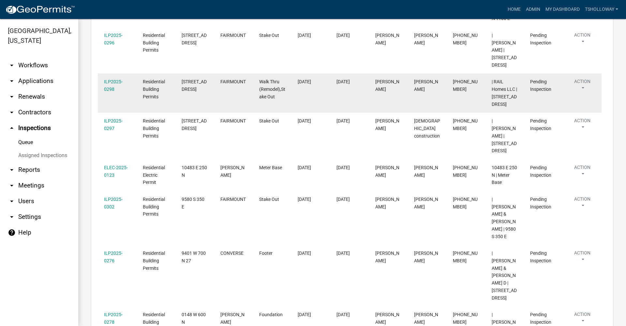
scroll to position [330, 0]
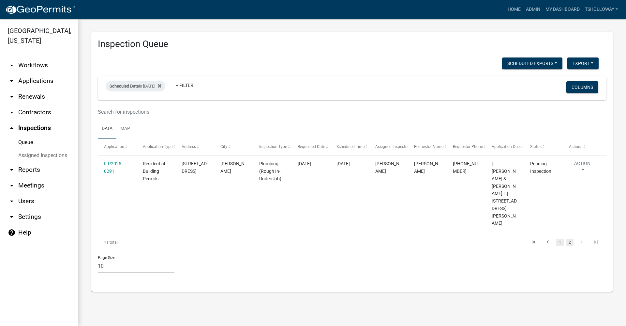
click at [559, 238] on link "1" at bounding box center [560, 241] width 8 height 7
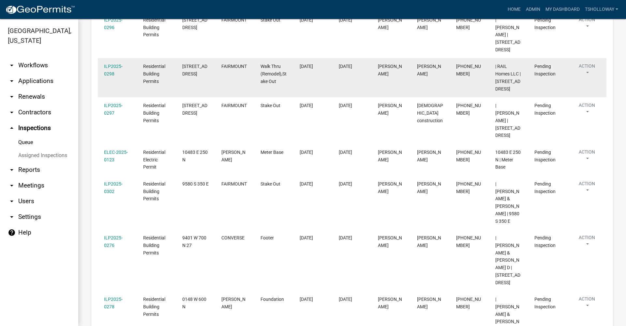
scroll to position [315, 0]
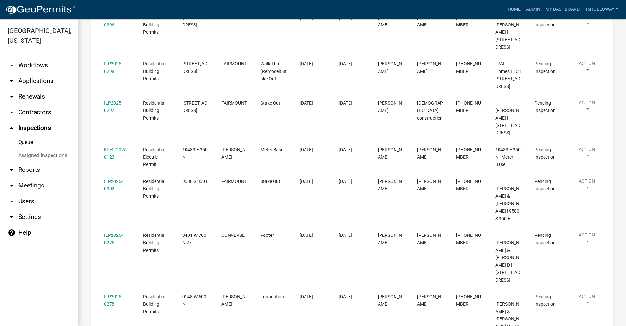
click at [39, 73] on link "arrow_drop_down Applications" at bounding box center [39, 81] width 78 height 16
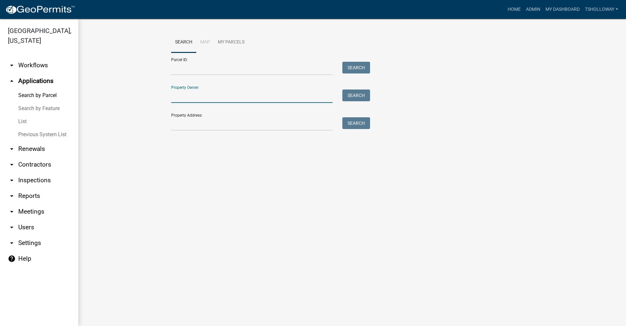
click at [183, 97] on input "Property Owner:" at bounding box center [251, 95] width 161 height 13
type input "[PERSON_NAME]"
click at [364, 97] on button "Search" at bounding box center [357, 95] width 28 height 12
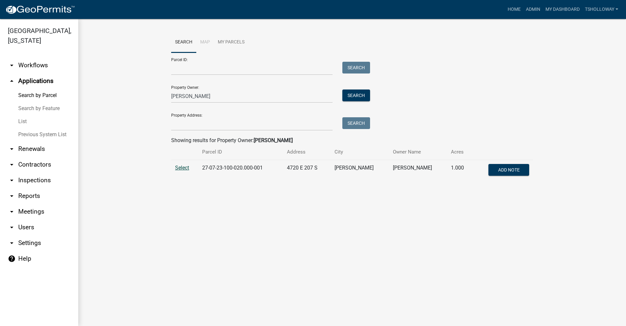
click at [179, 166] on span "Select" at bounding box center [182, 167] width 14 height 6
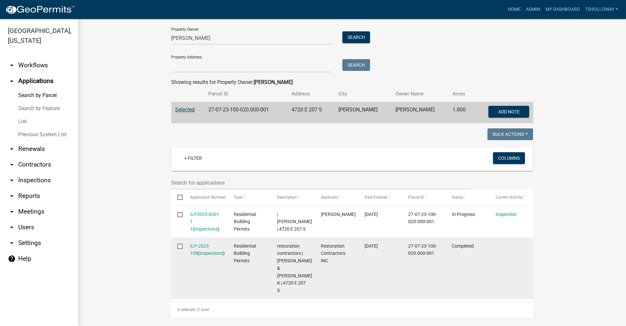
scroll to position [98, 0]
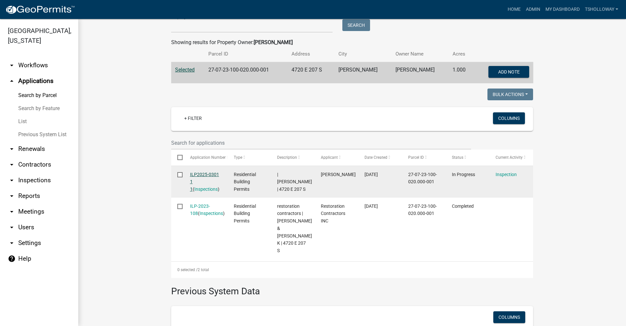
click at [204, 172] on link "ILP2025-0301 1 1" at bounding box center [204, 182] width 29 height 20
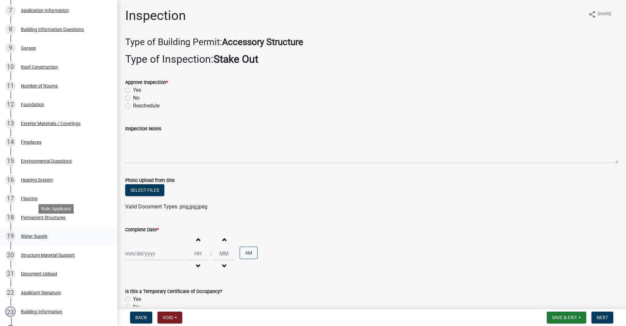
scroll to position [261, 0]
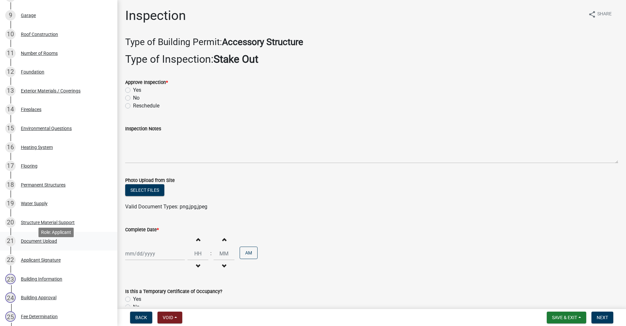
click at [39, 243] on div "Document Upload" at bounding box center [39, 240] width 36 height 5
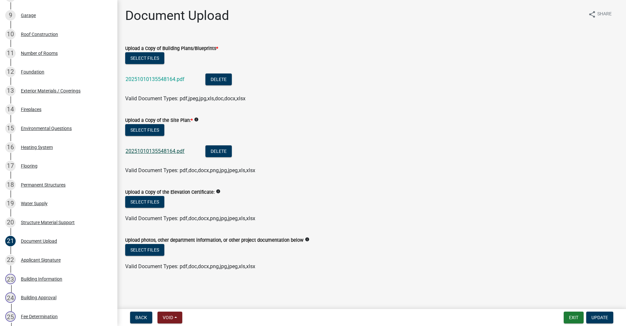
click at [146, 152] on link "20251010135548164.pdf" at bounding box center [155, 151] width 59 height 6
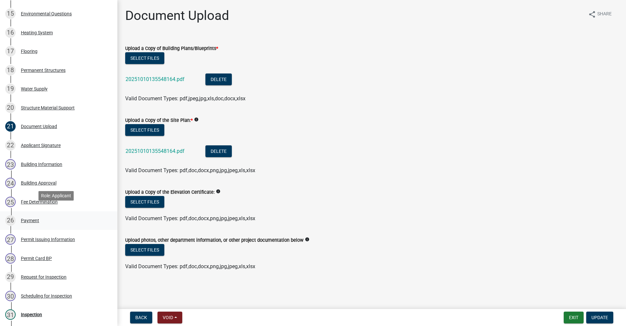
scroll to position [391, 0]
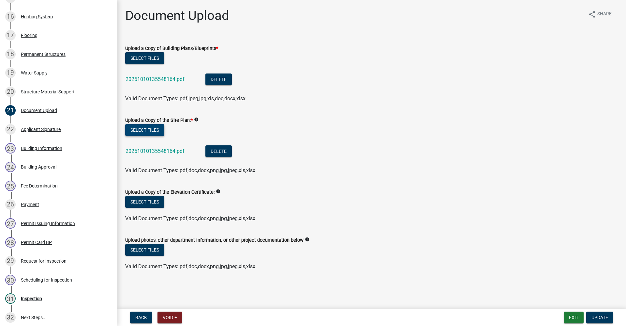
click at [150, 127] on button "Select files" at bounding box center [144, 130] width 39 height 12
click at [142, 149] on link "20251010135548164.pdf" at bounding box center [155, 151] width 59 height 6
click at [572, 318] on button "Exit" at bounding box center [574, 317] width 20 height 12
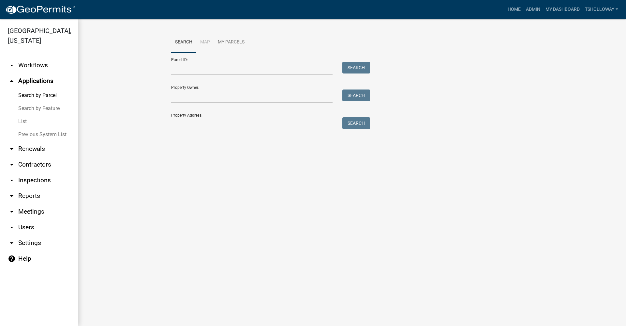
click at [23, 115] on link "List" at bounding box center [39, 121] width 78 height 13
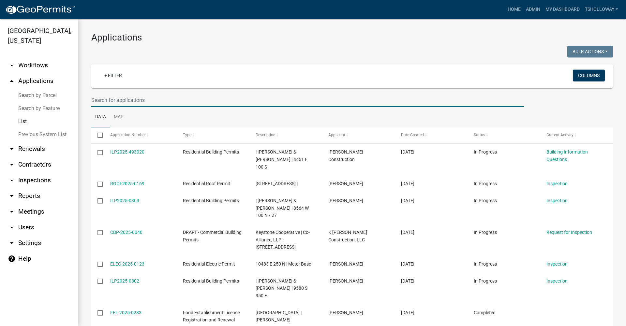
drag, startPoint x: 108, startPoint y: 98, endPoint x: 112, endPoint y: 99, distance: 3.9
click at [108, 98] on input "text" at bounding box center [307, 99] width 433 height 13
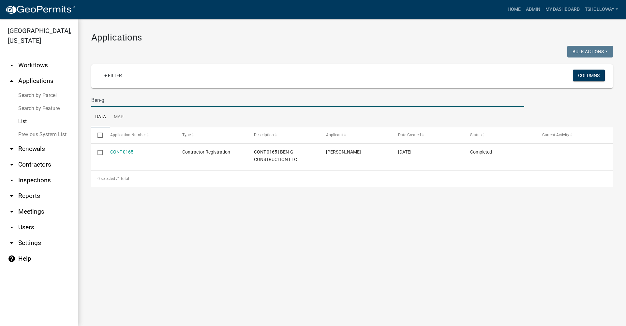
drag, startPoint x: 107, startPoint y: 101, endPoint x: 68, endPoint y: 101, distance: 39.1
click at [69, 102] on div "[GEOGRAPHIC_DATA], [US_STATE] arrow_drop_down Workflows List arrow_drop_up Appl…" at bounding box center [313, 172] width 626 height 307
type input "[PERSON_NAME]"
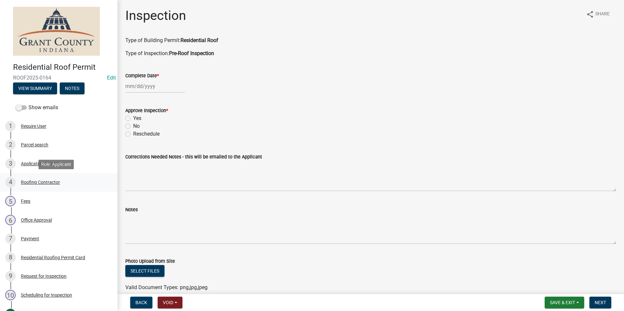
click at [46, 179] on div "4 Roofing Contractor" at bounding box center [56, 182] width 102 height 10
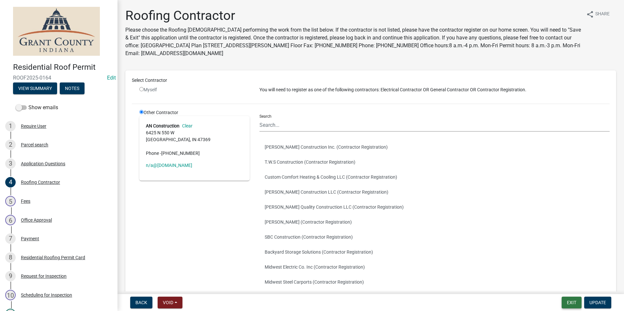
click at [571, 305] on button "Exit" at bounding box center [571, 303] width 20 height 12
